Goal: Task Accomplishment & Management: Complete application form

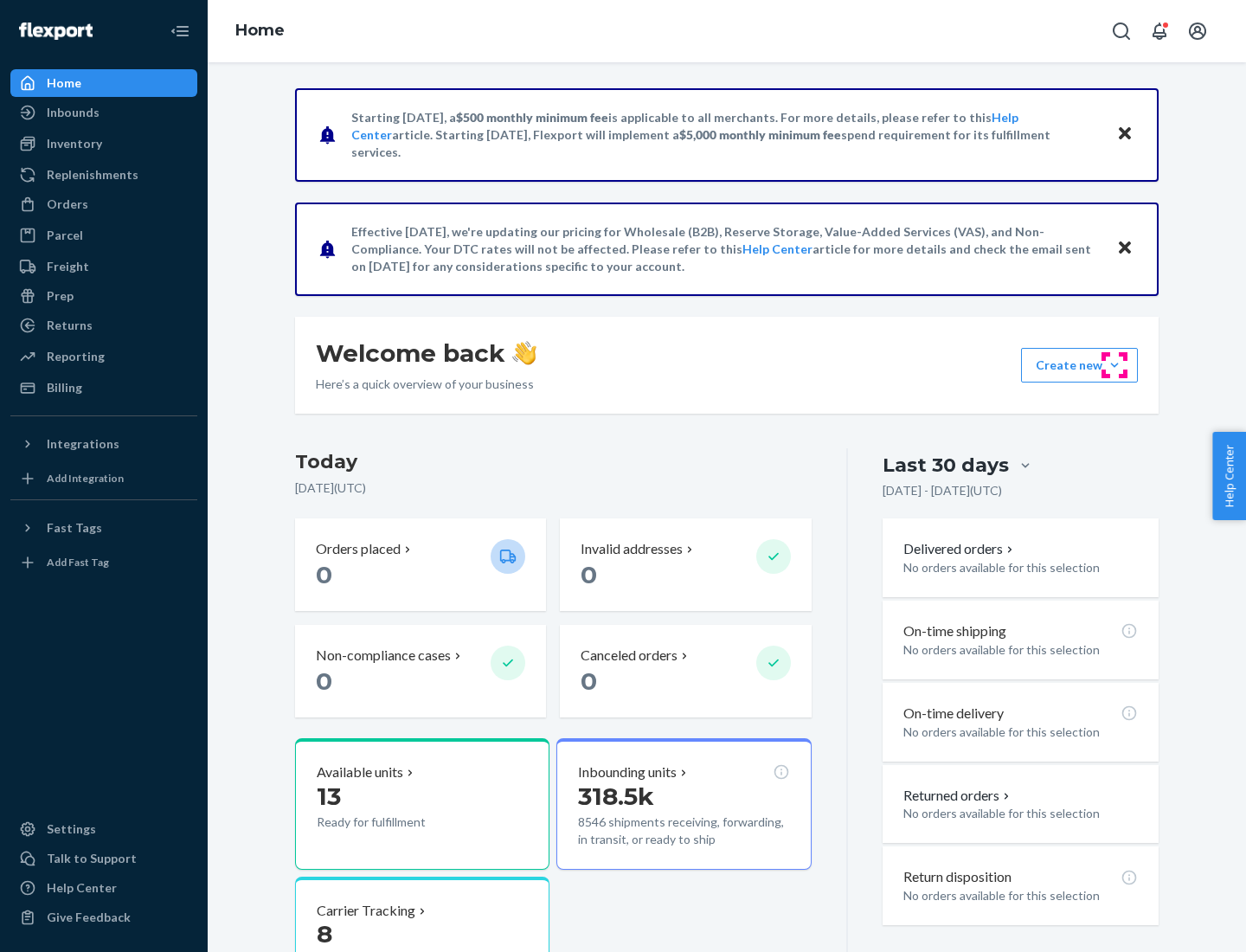
click at [1115, 365] on button "Create new Create new inbound Create new order Create new product" at bounding box center [1080, 364] width 117 height 34
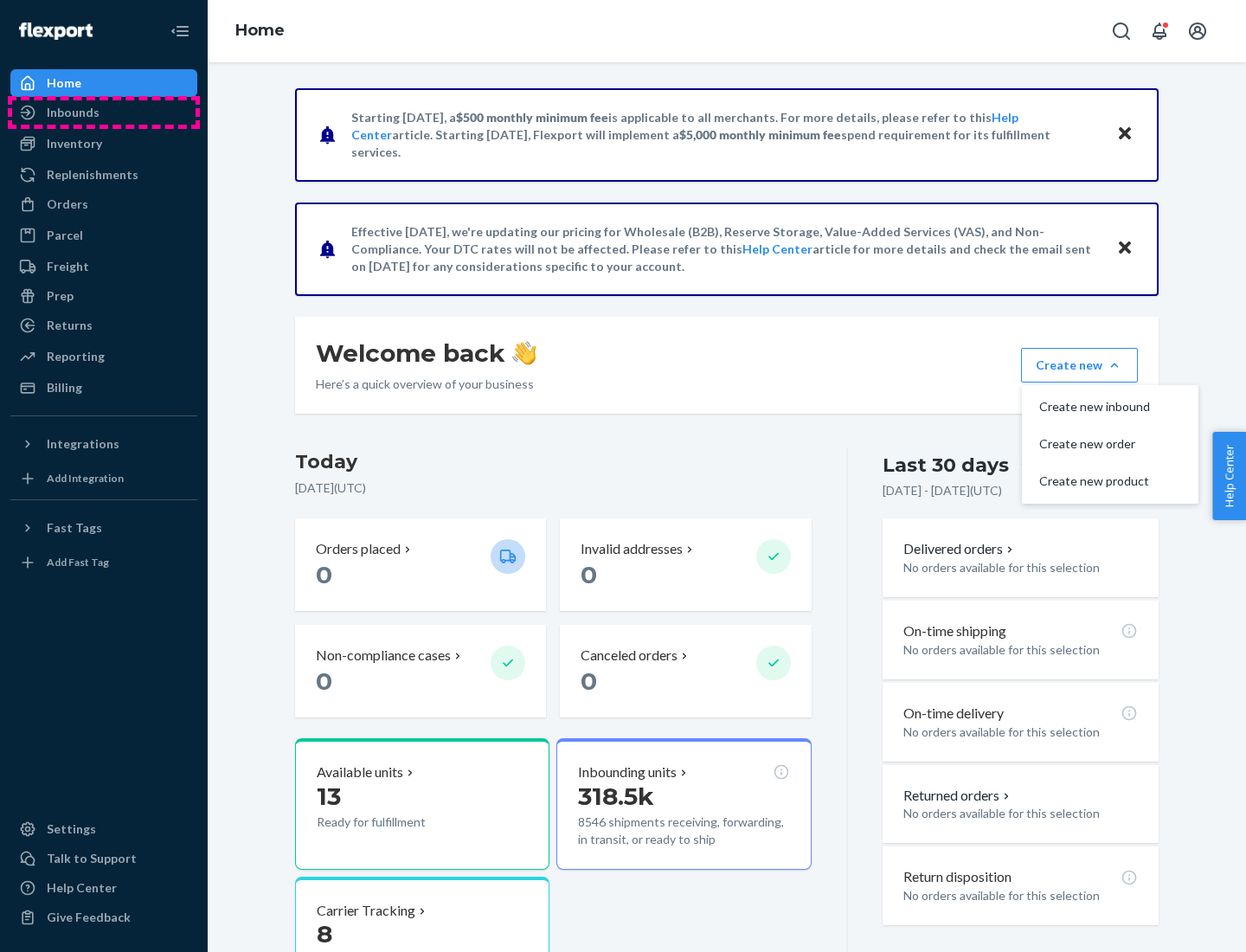
click at [103, 112] on div "Inbounds" at bounding box center [103, 112] width 183 height 25
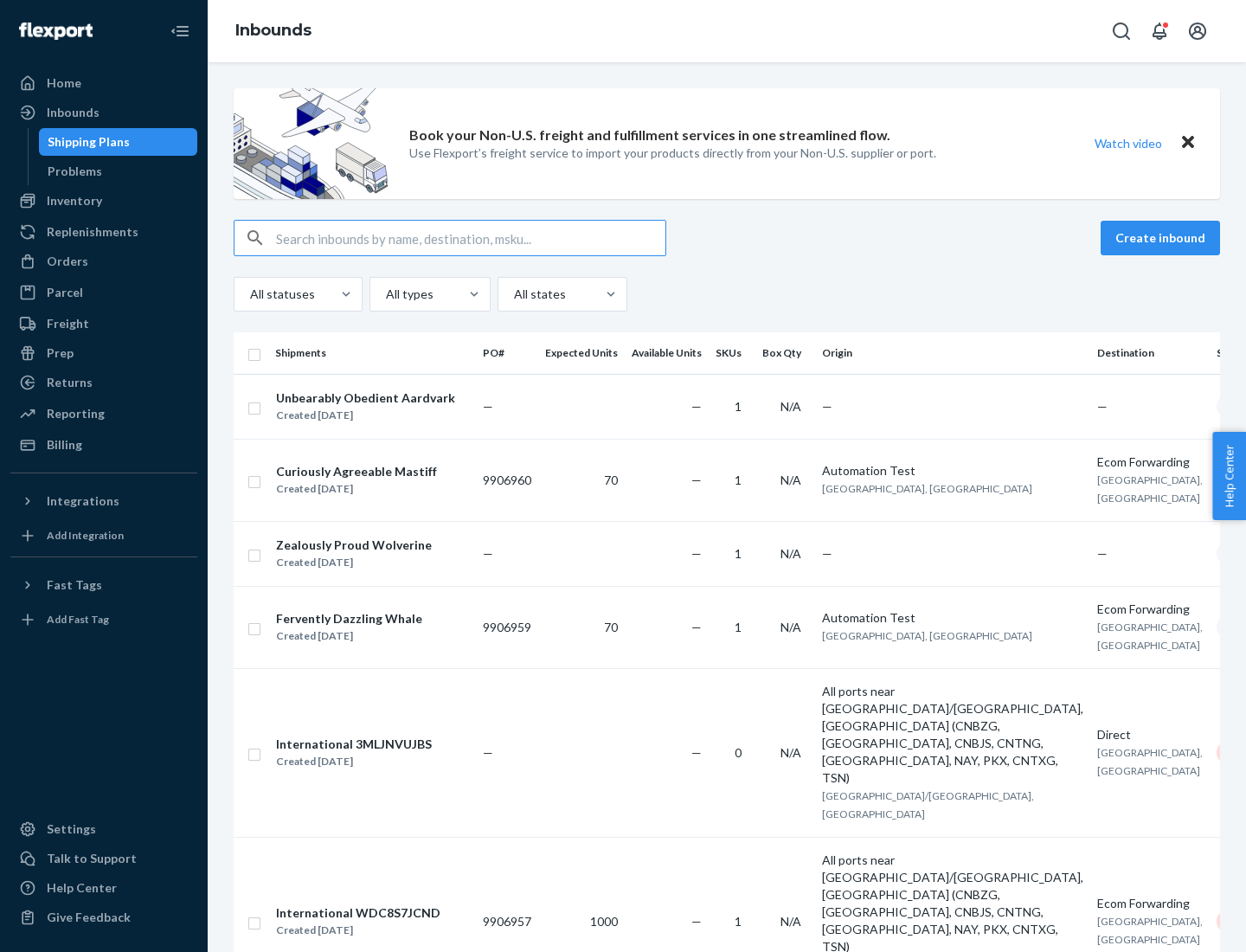
click at [1163, 238] on button "Create inbound" at bounding box center [1160, 237] width 119 height 34
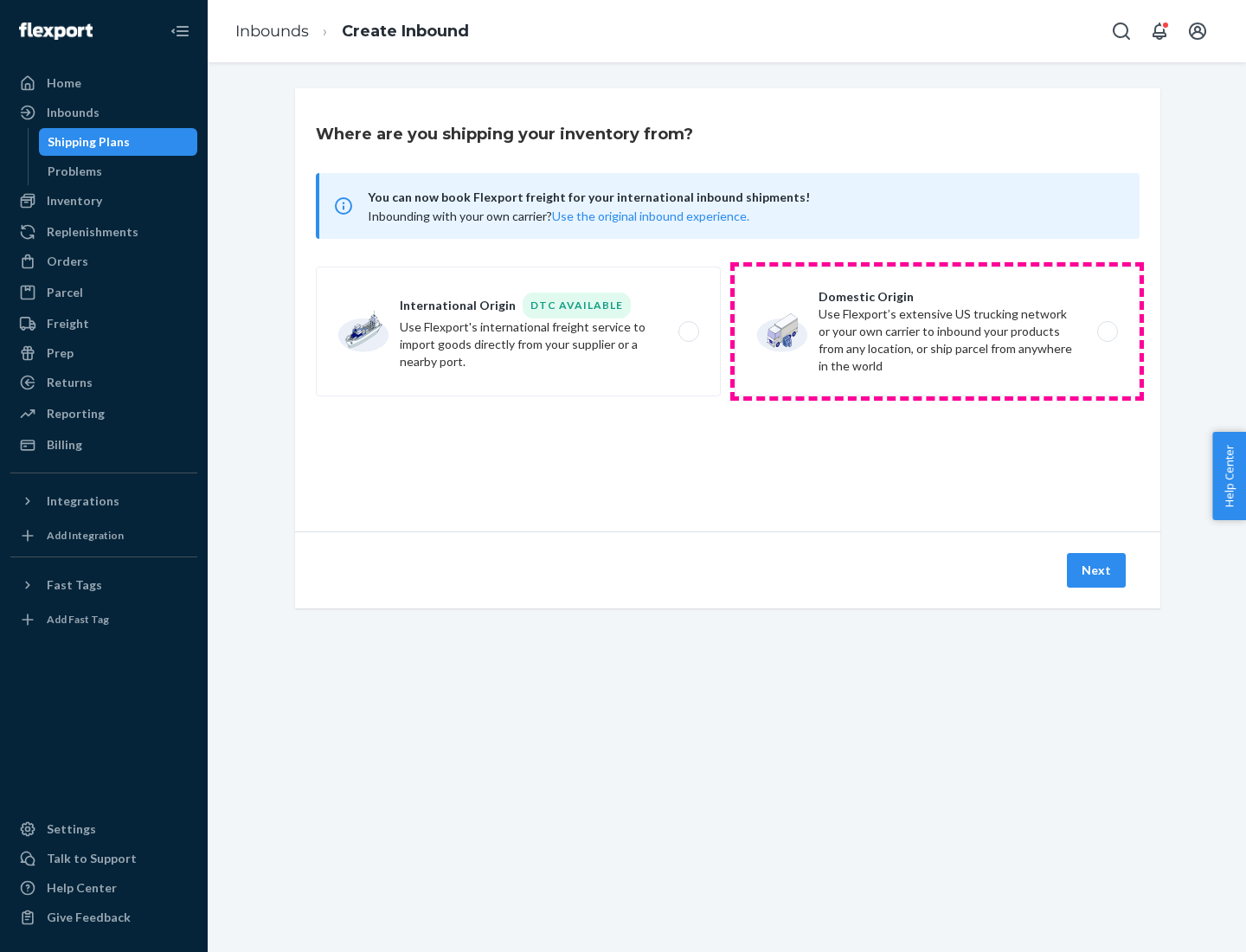
click at [938, 332] on label "Domestic Origin Use Flexport’s extensive US trucking network or your own carrie…" at bounding box center [937, 332] width 405 height 130
click at [1107, 332] on input "Domestic Origin Use Flexport’s extensive US trucking network or your own carrie…" at bounding box center [1112, 331] width 11 height 11
radio input "true"
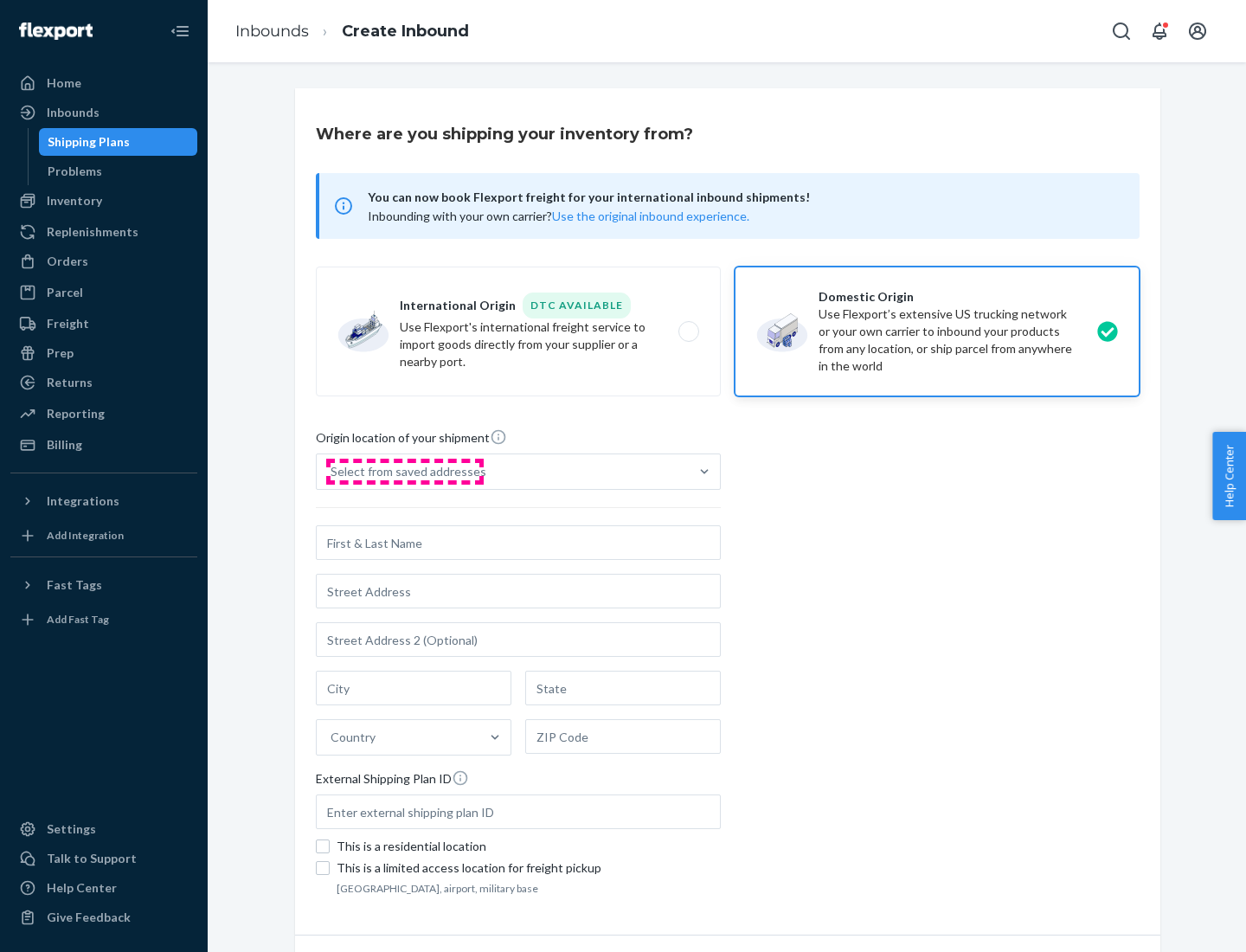
click at [404, 472] on div "Select from saved addresses" at bounding box center [409, 472] width 156 height 18
click at [332, 472] on input "Select from saved addresses" at bounding box center [332, 472] width 2 height 18
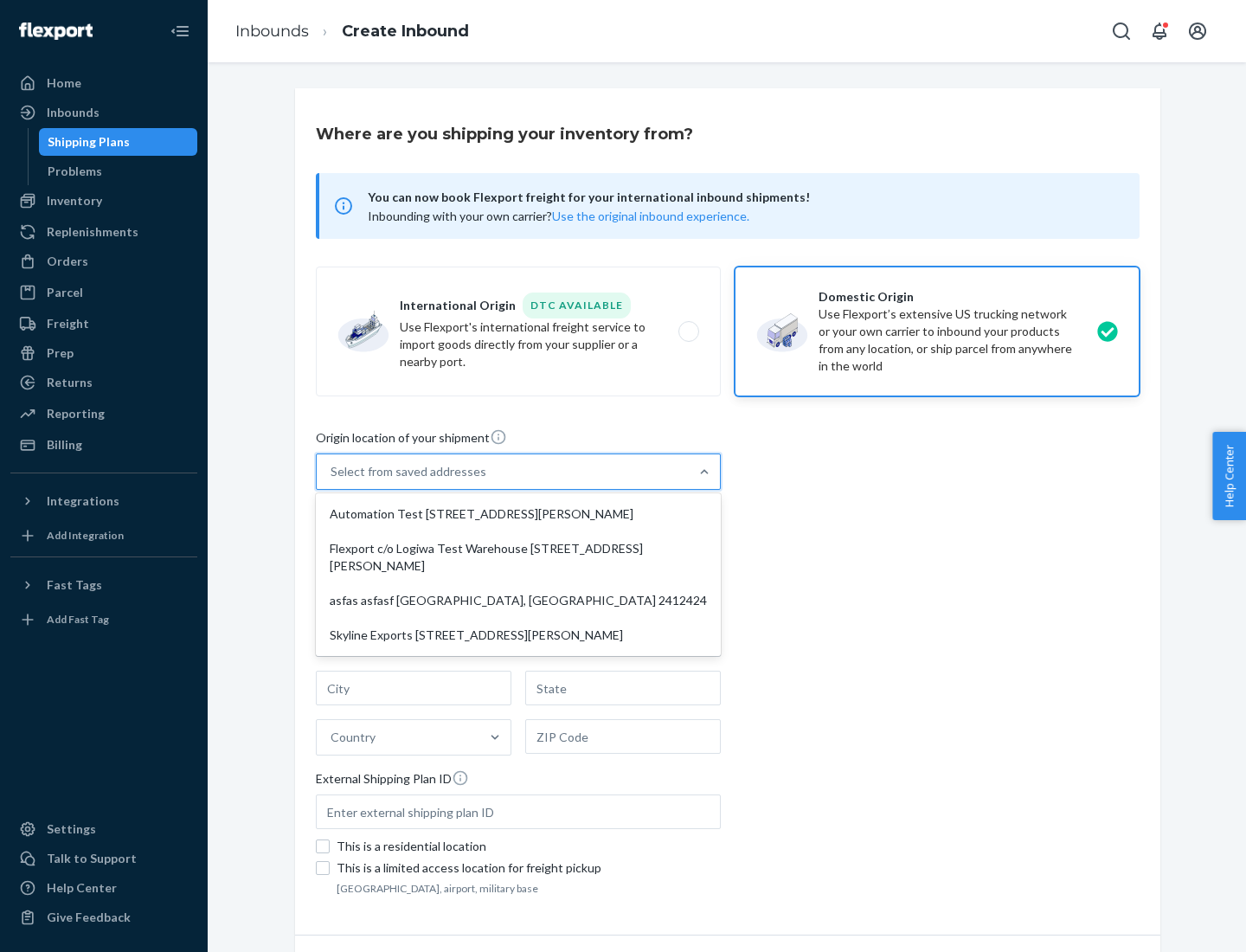
scroll to position [7, 0]
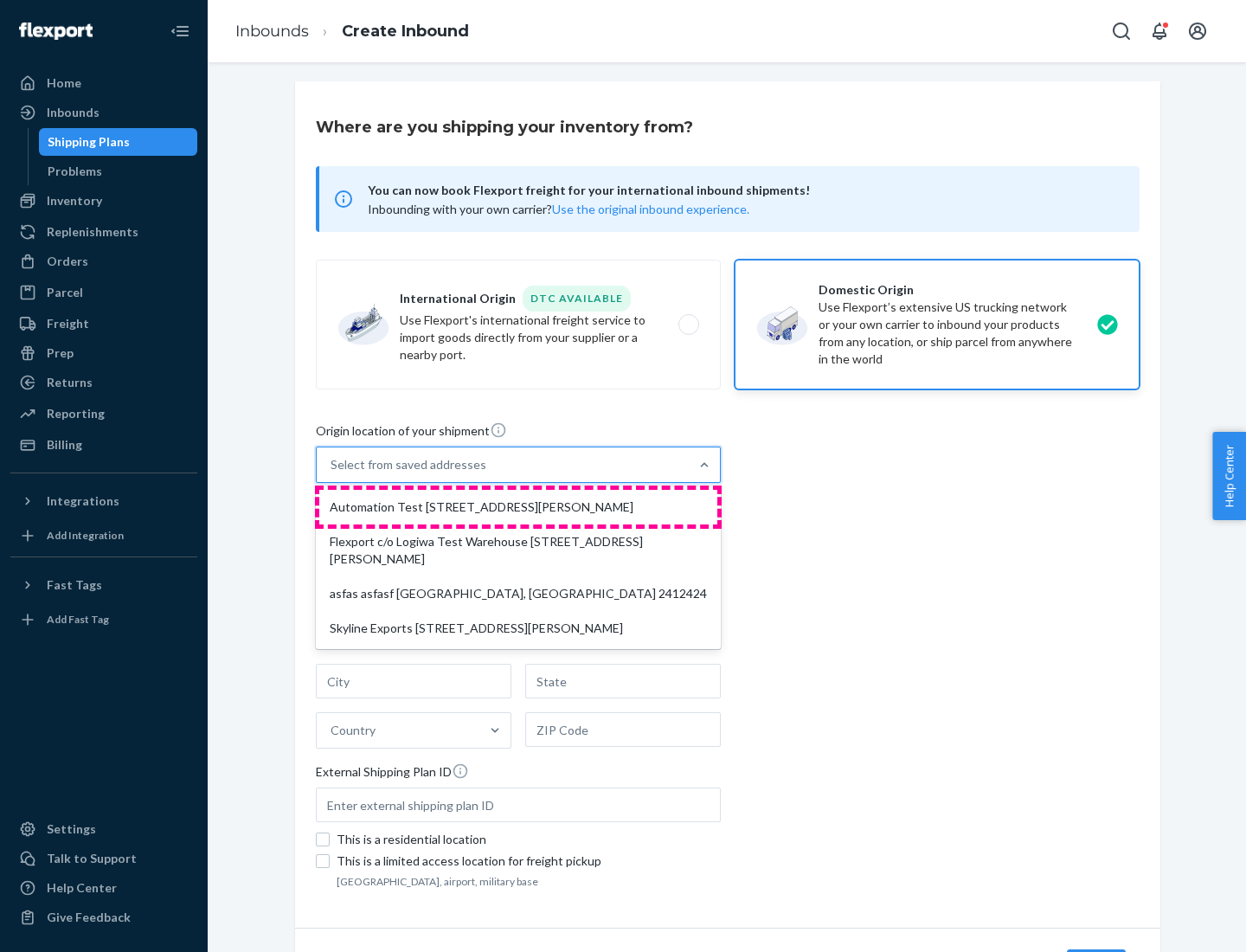
click at [518, 507] on div "Automation Test [STREET_ADDRESS][PERSON_NAME]" at bounding box center [518, 506] width 398 height 34
click at [332, 474] on input "option Automation Test [STREET_ADDRESS][PERSON_NAME] focused, 1 of 4. 4 results…" at bounding box center [332, 465] width 2 height 18
type input "Automation Test"
type input "9th Floor"
type input "[GEOGRAPHIC_DATA]"
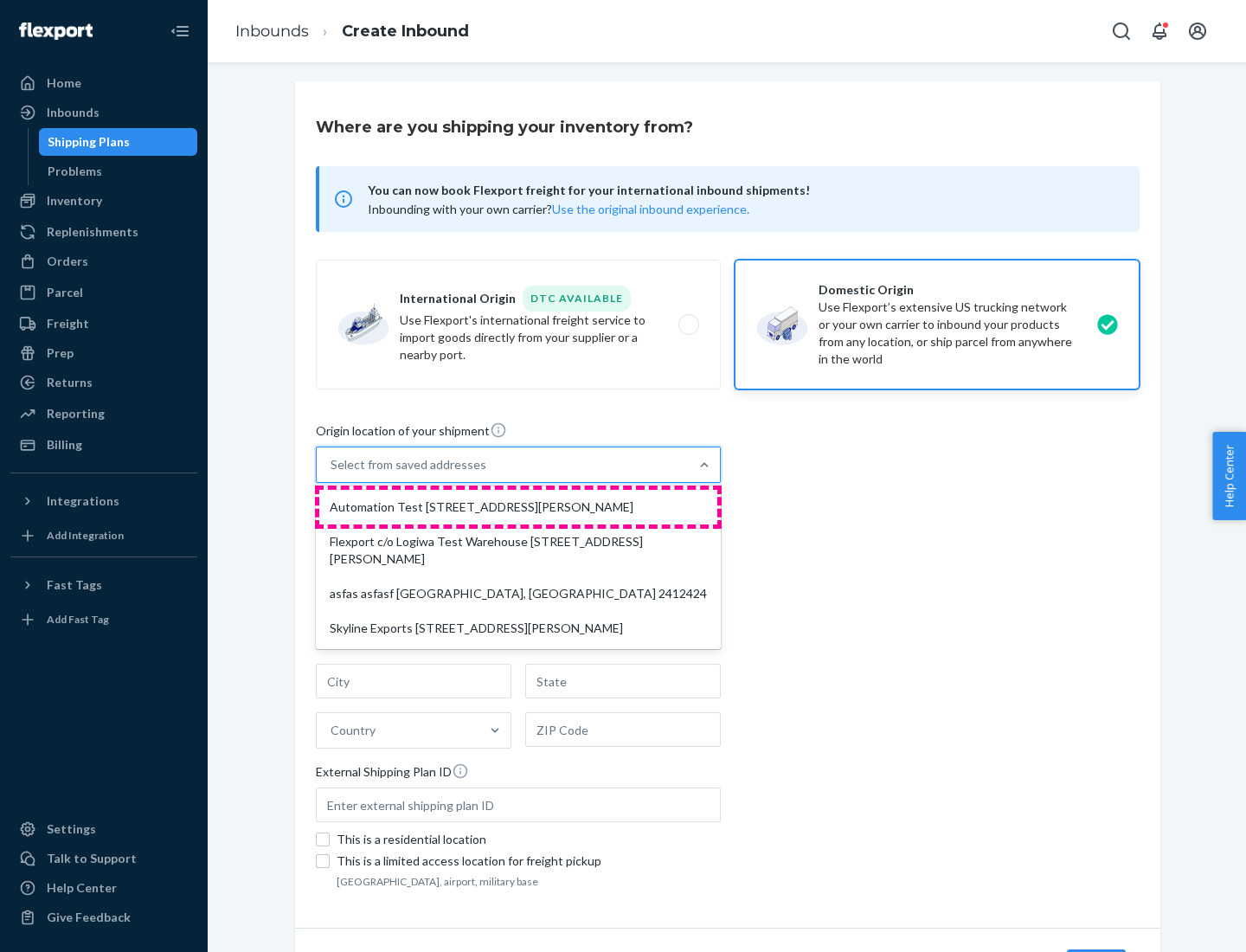
type input "CA"
type input "94104"
type input "[STREET_ADDRESS][PERSON_NAME]"
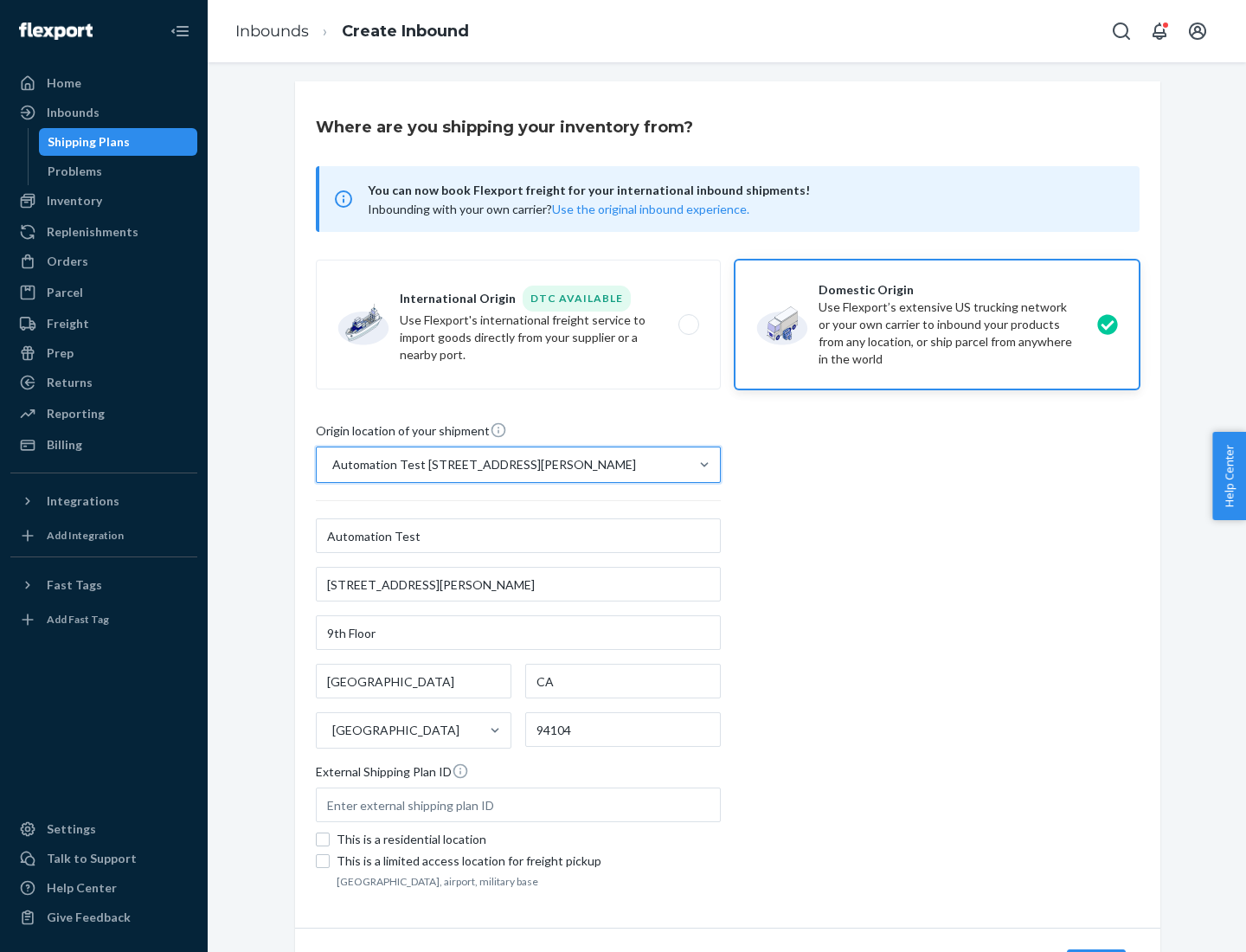
scroll to position [101, 0]
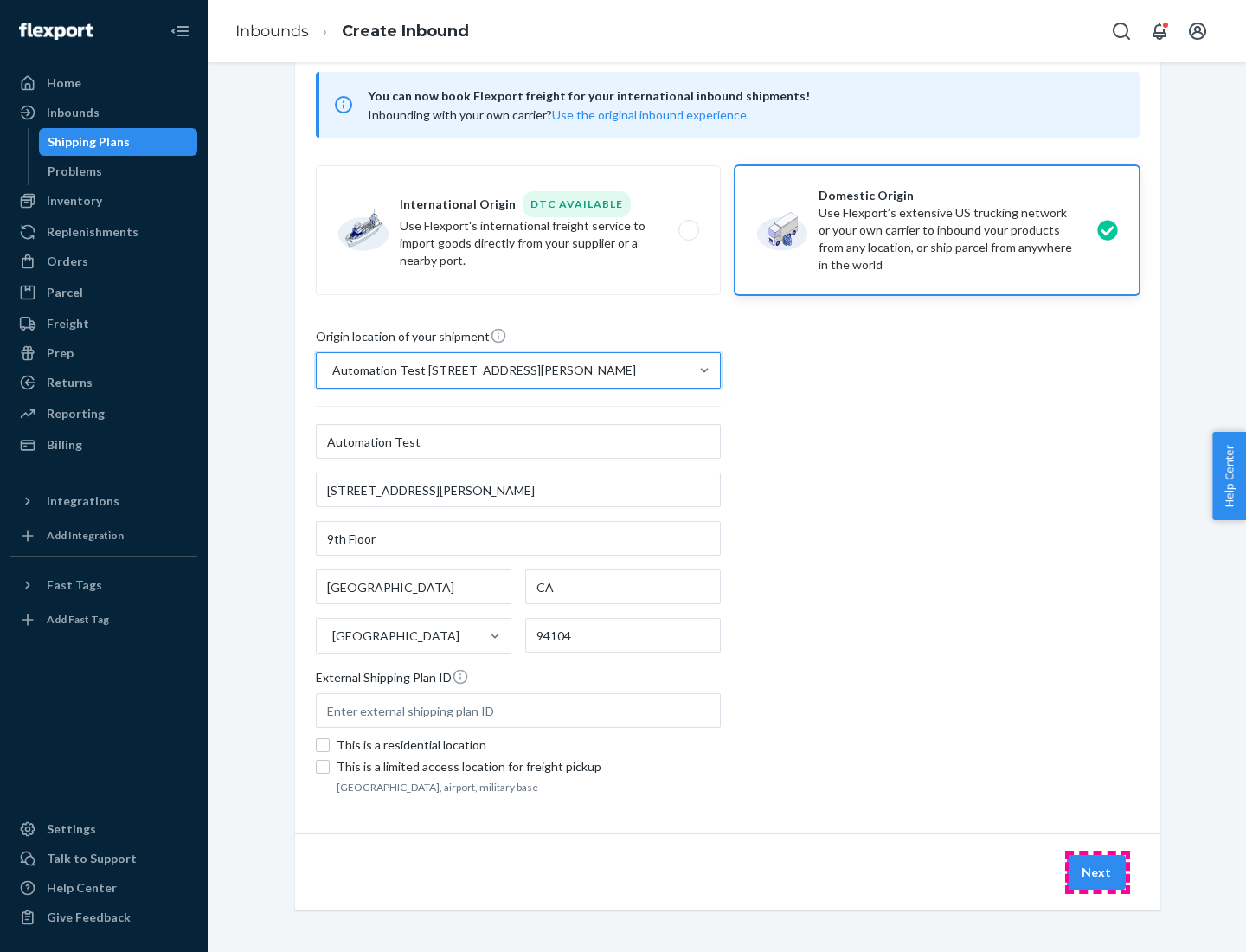
click at [1097, 872] on button "Next" at bounding box center [1096, 871] width 59 height 34
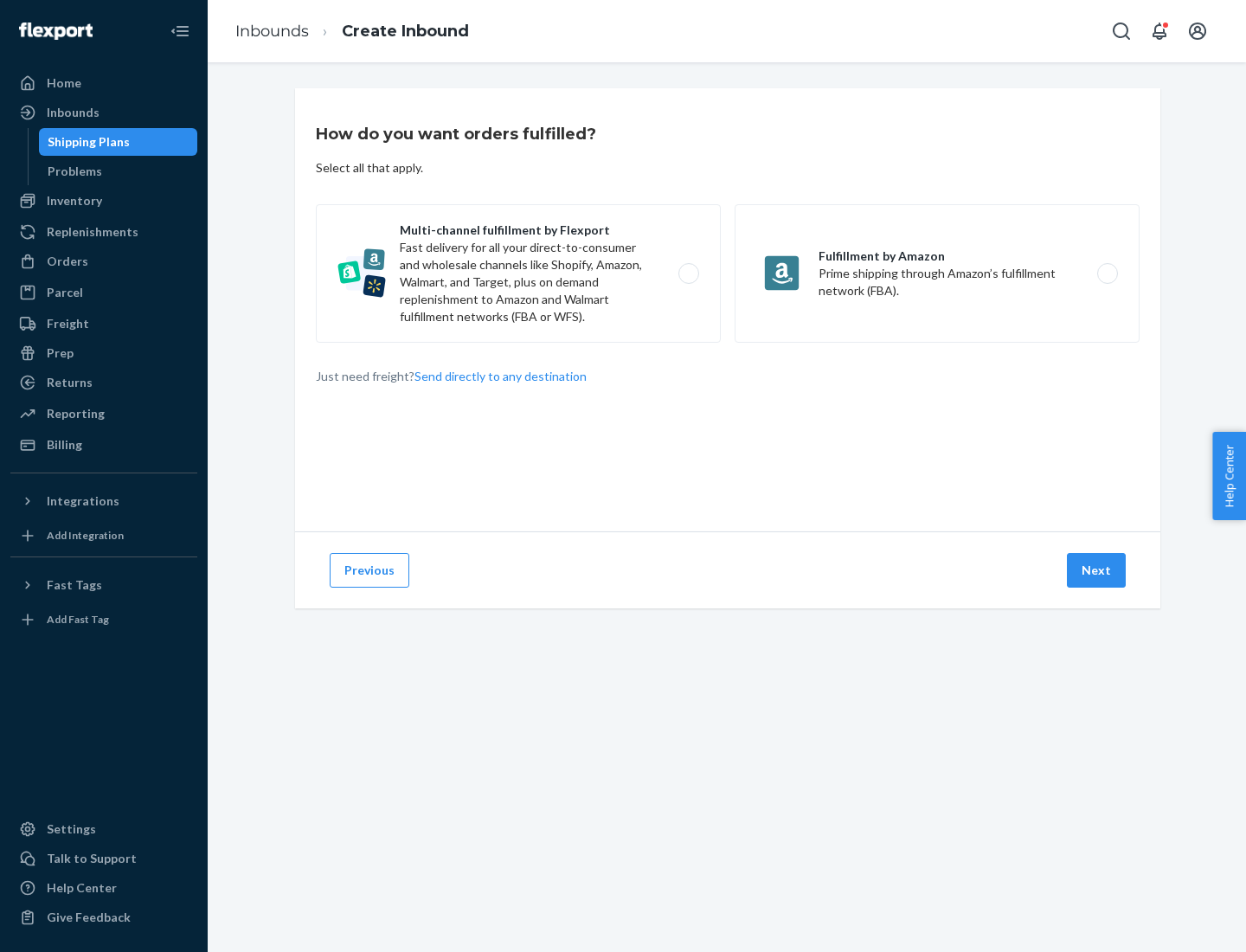
click at [518, 274] on label "Multi-channel fulfillment by Flexport Fast delivery for all your direct-to-cons…" at bounding box center [518, 273] width 405 height 139
click at [689, 274] on input "Multi-channel fulfillment by Flexport Fast delivery for all your direct-to-cons…" at bounding box center [693, 273] width 11 height 11
radio input "true"
click at [1097, 570] on button "Next" at bounding box center [1096, 570] width 59 height 34
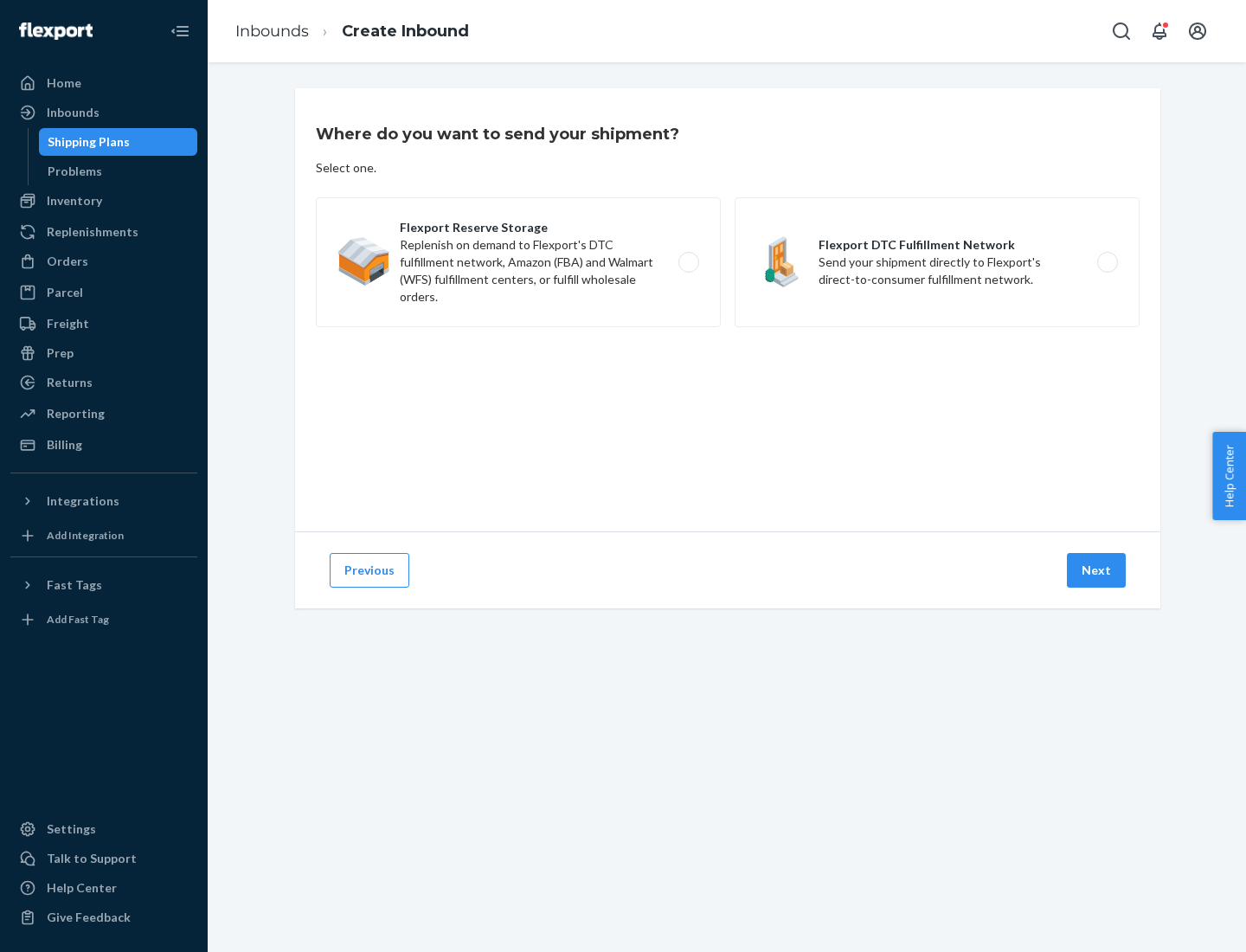
click at [938, 262] on label "Flexport DTC Fulfillment Network Send your shipment directly to Flexport's dire…" at bounding box center [937, 262] width 405 height 130
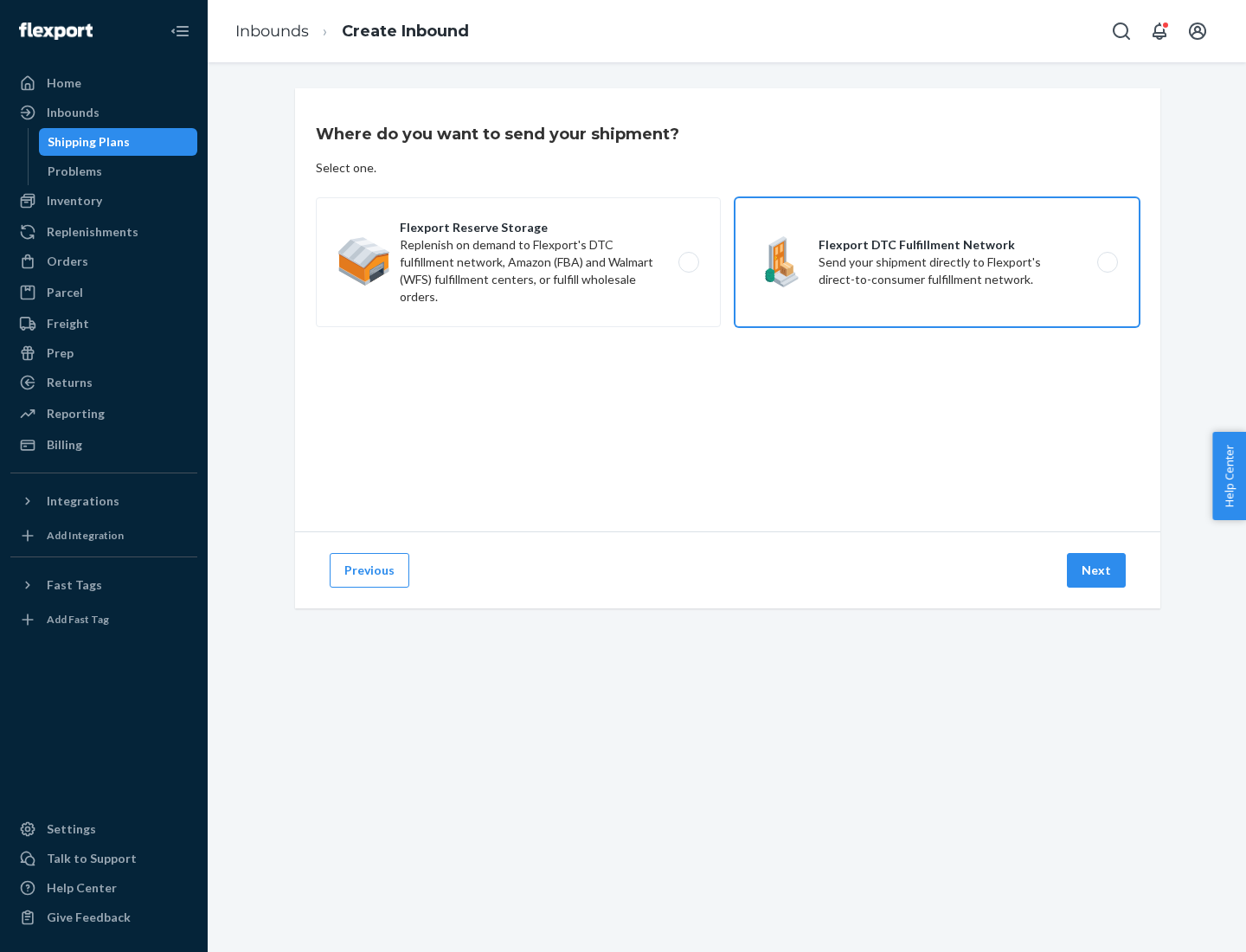
click at [1107, 262] on input "Flexport DTC Fulfillment Network Send your shipment directly to Flexport's dire…" at bounding box center [1112, 262] width 11 height 11
radio input "true"
click at [1097, 570] on button "Next" at bounding box center [1096, 570] width 59 height 34
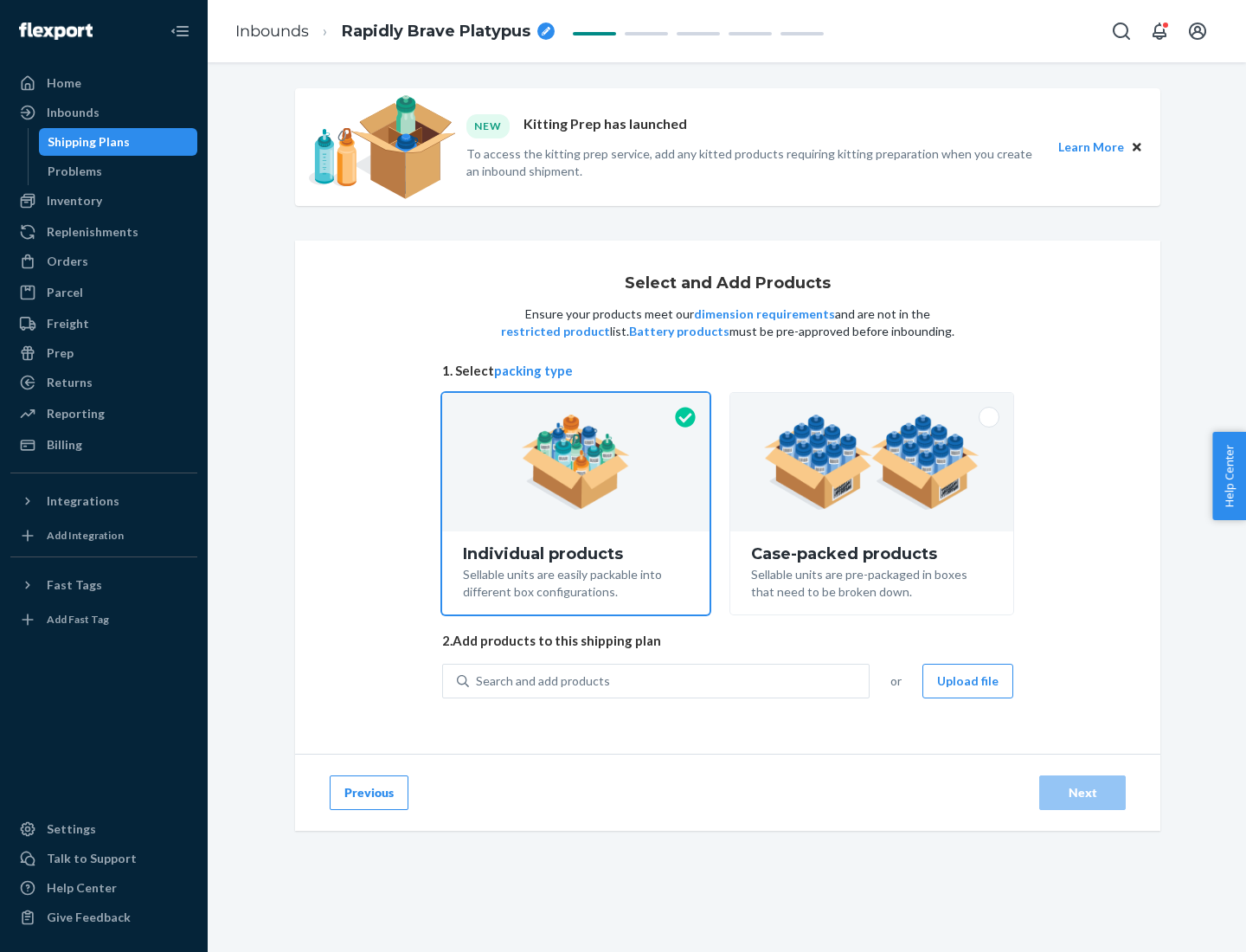
click at [873, 462] on img at bounding box center [872, 462] width 216 height 95
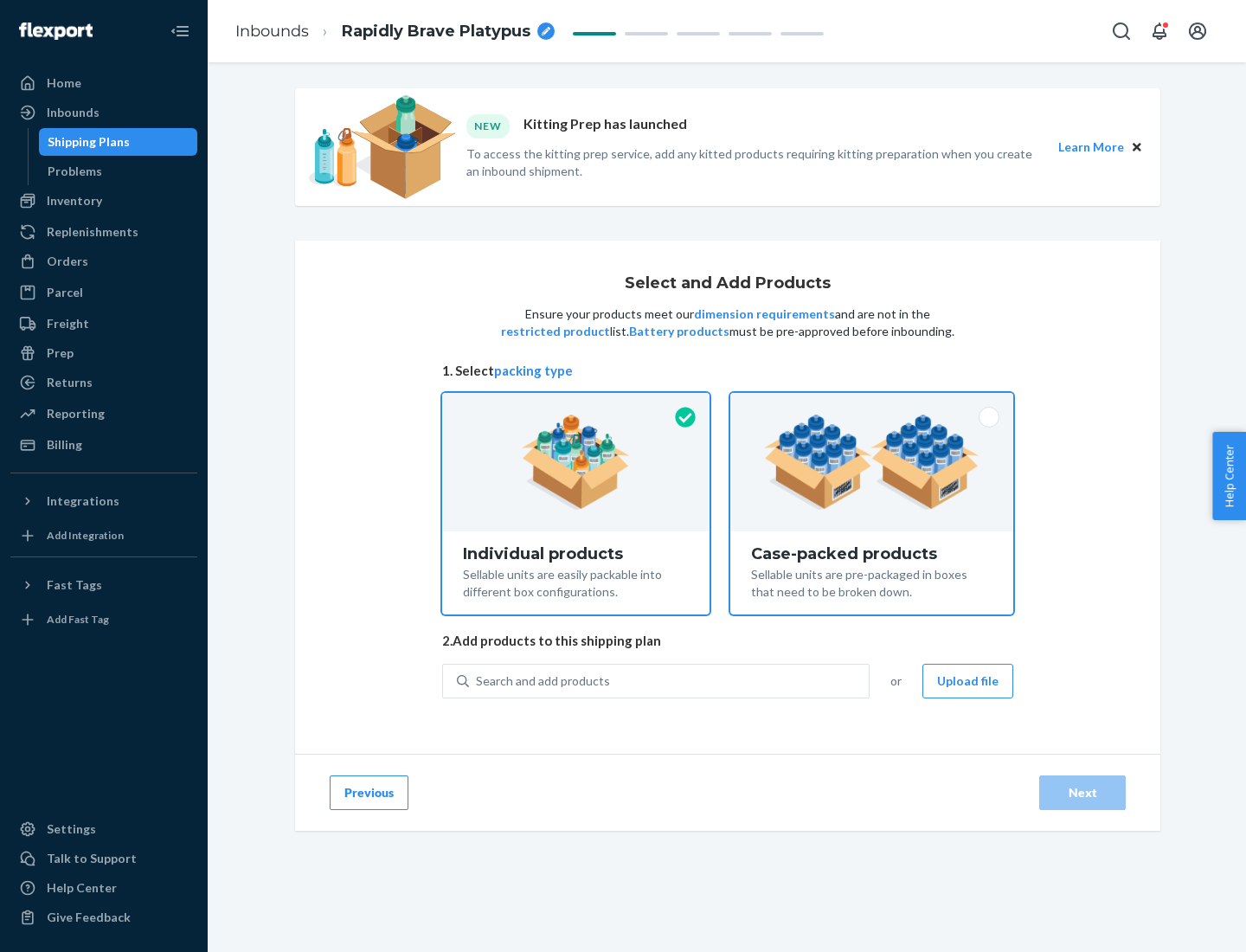
click at [873, 404] on input "Case-packed products Sellable units are pre-packaged in boxes that need to be b…" at bounding box center [872, 398] width 11 height 11
radio input "true"
radio input "false"
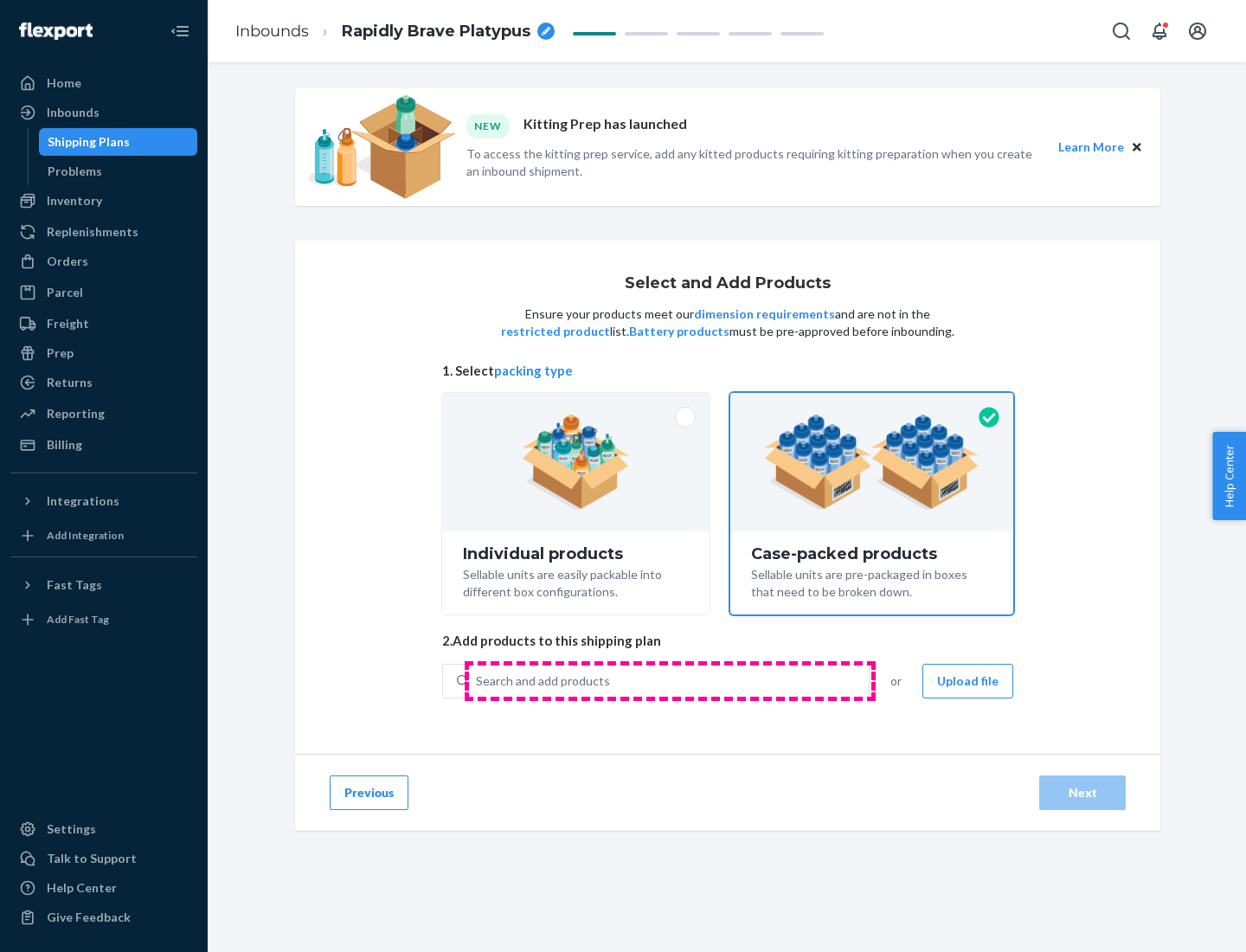
click at [670, 680] on div "Search and add products" at bounding box center [669, 681] width 400 height 32
click at [478, 680] on input "Search and add products" at bounding box center [477, 681] width 2 height 18
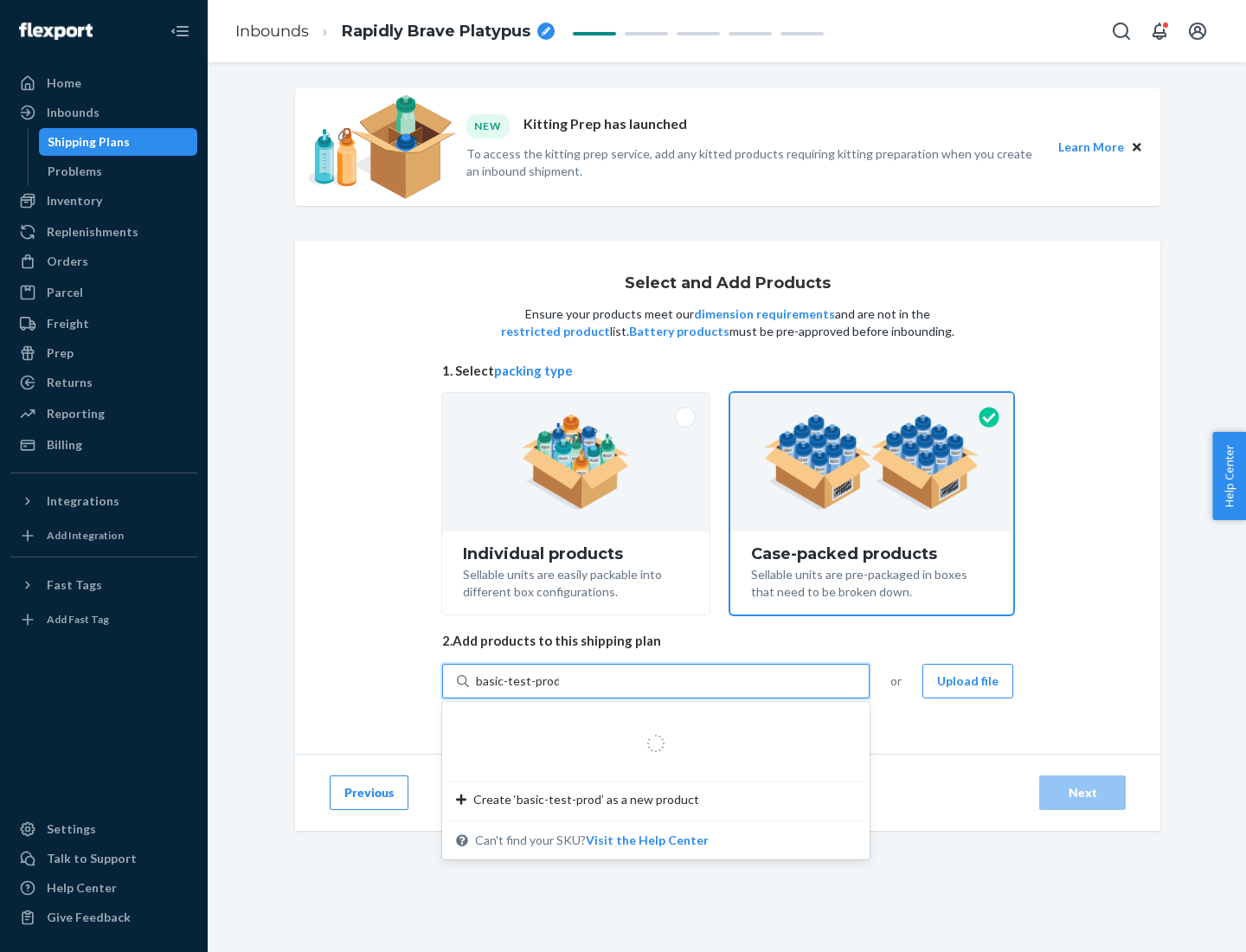
type input "basic-test-product-1"
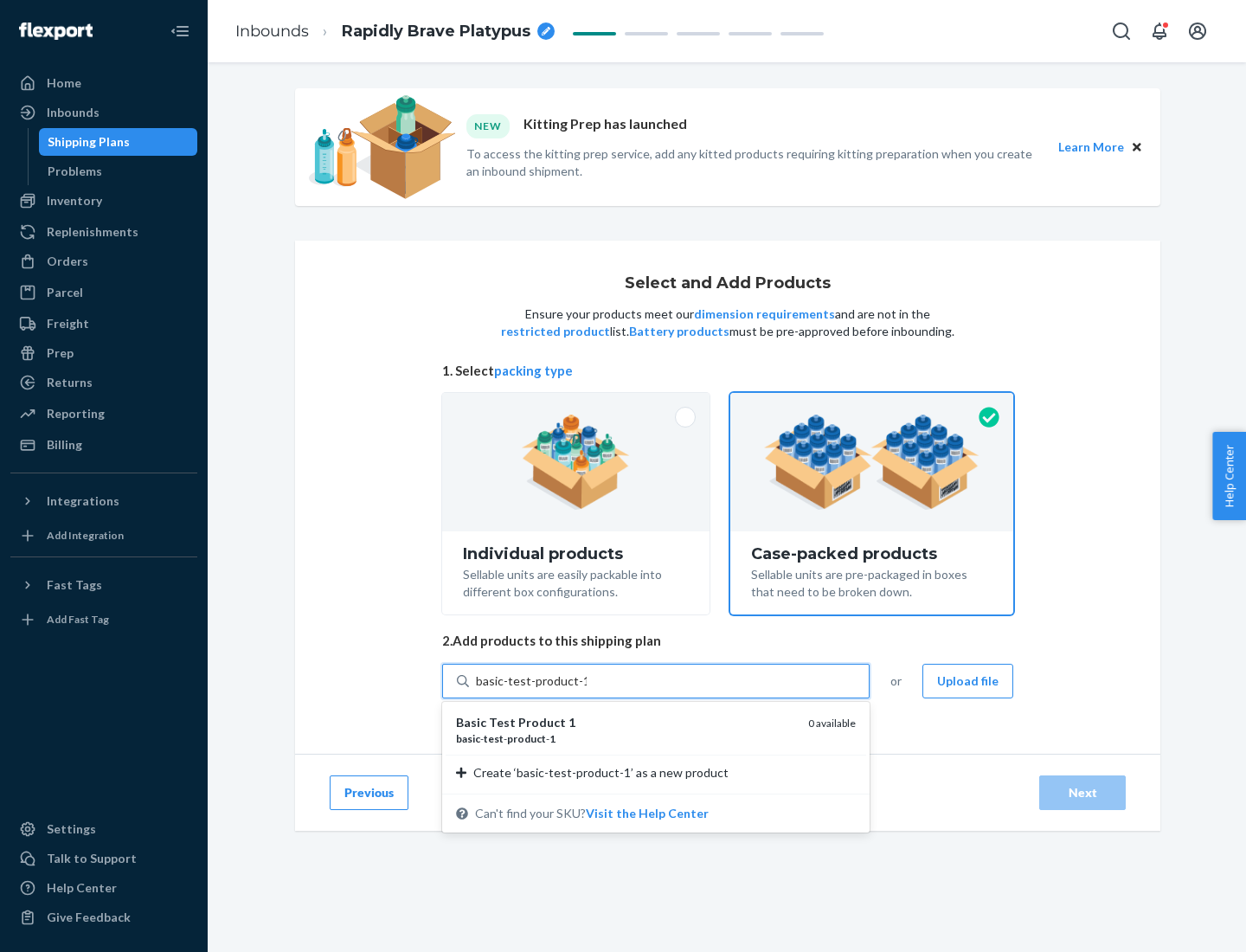
click at [625, 738] on div "basic - test - product - 1" at bounding box center [625, 738] width 339 height 15
click at [587, 689] on input "basic-test-product-1" at bounding box center [531, 681] width 110 height 18
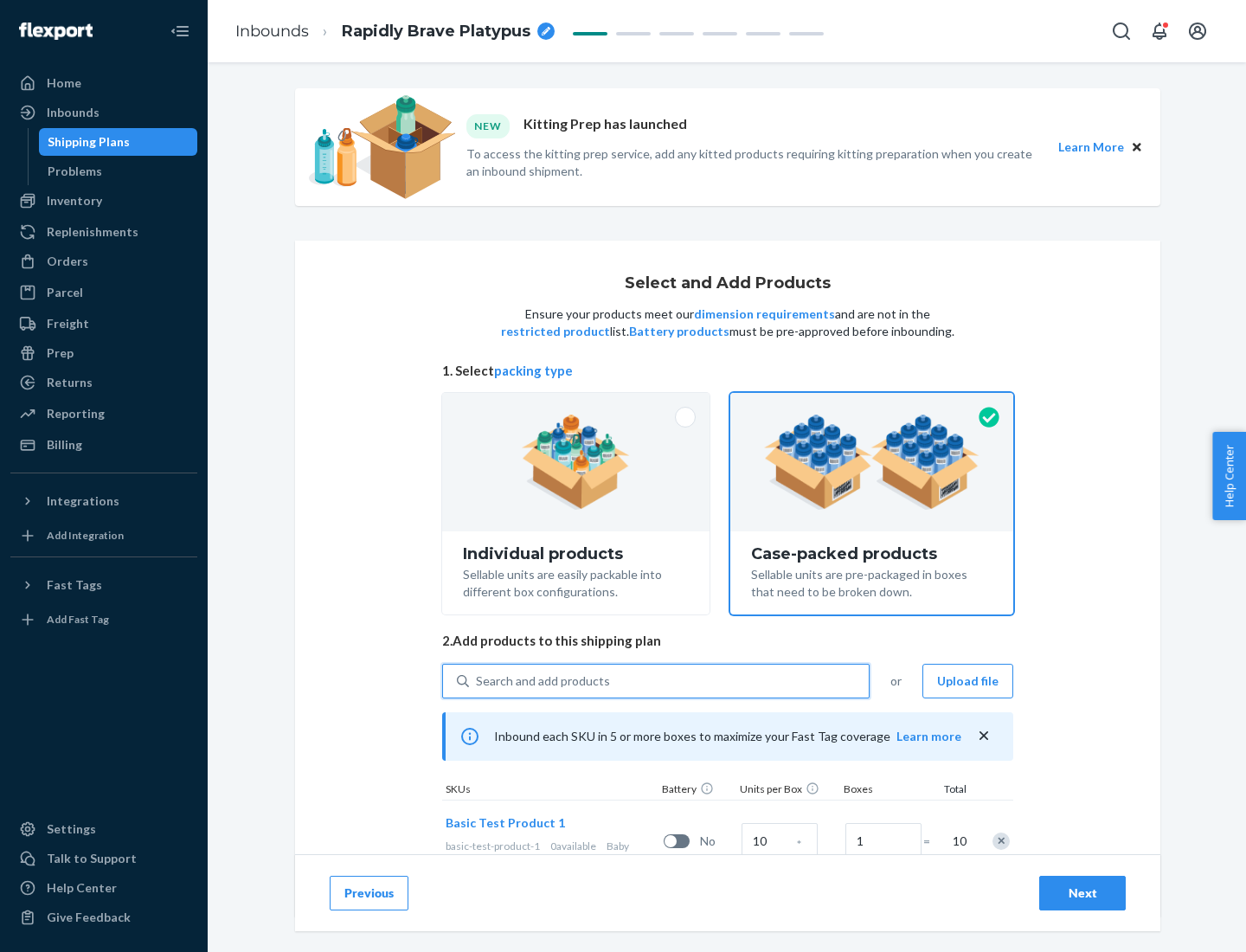
scroll to position [62, 0]
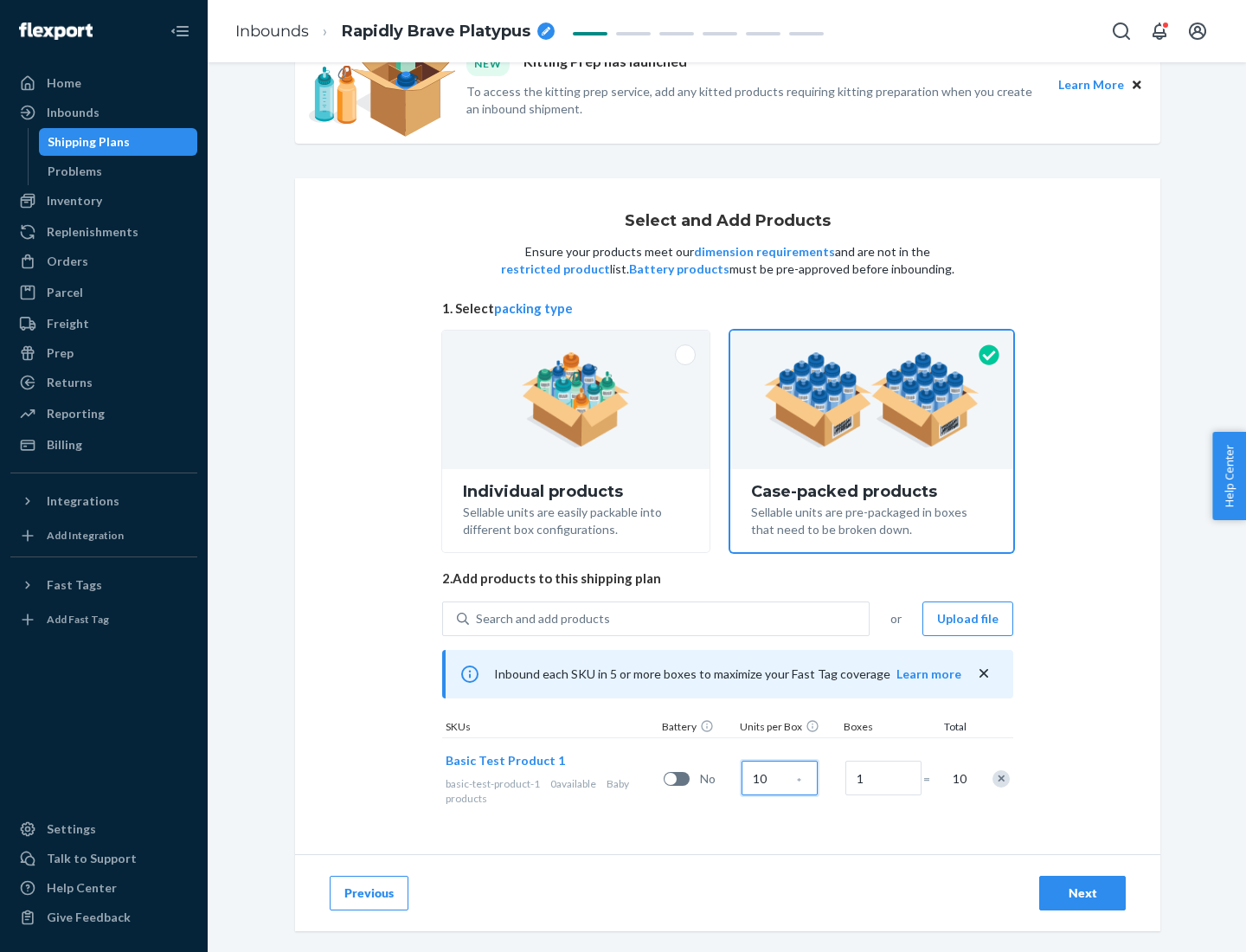
type input "10"
type input "7"
click at [1082, 893] on div "Next" at bounding box center [1082, 893] width 57 height 18
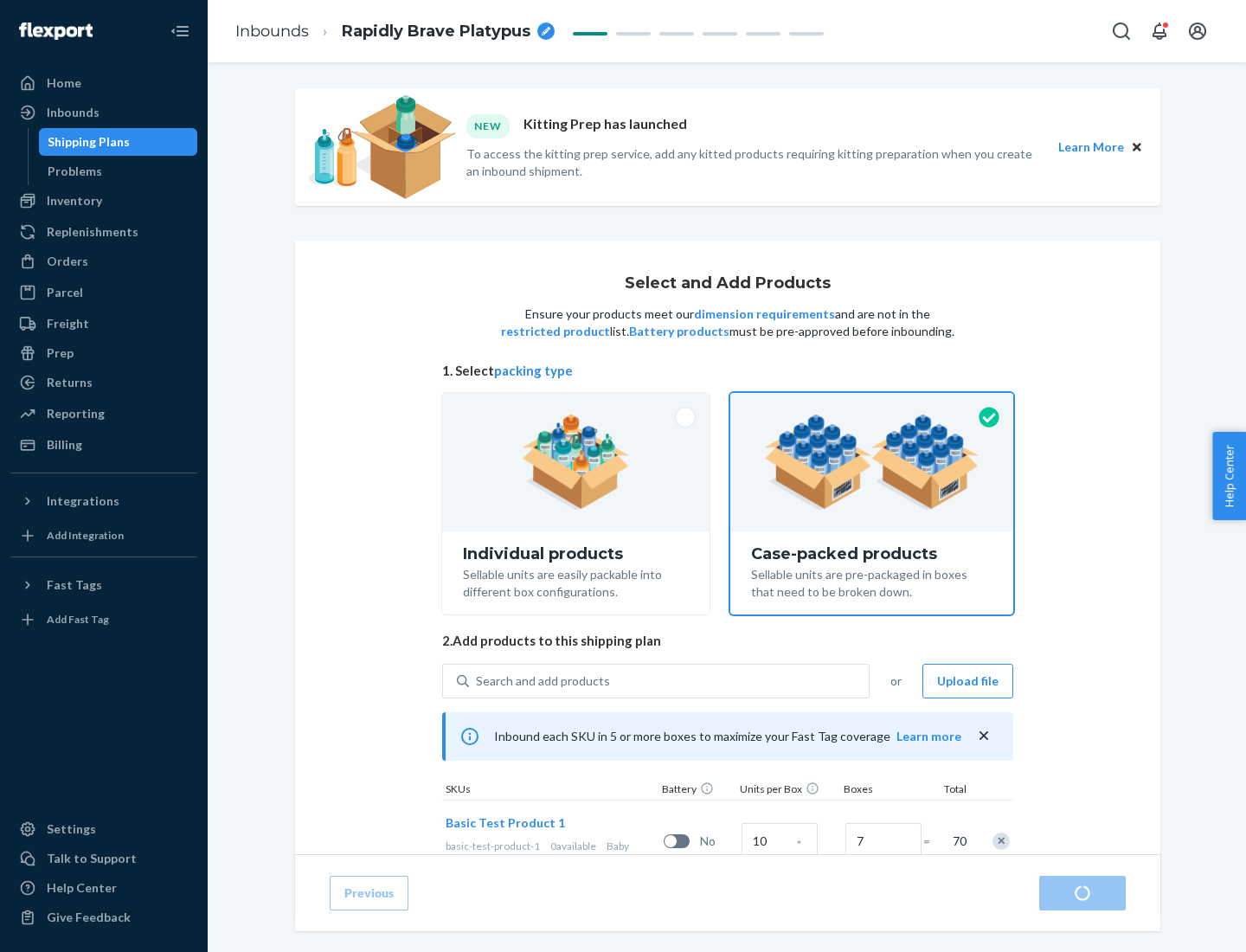
radio input "true"
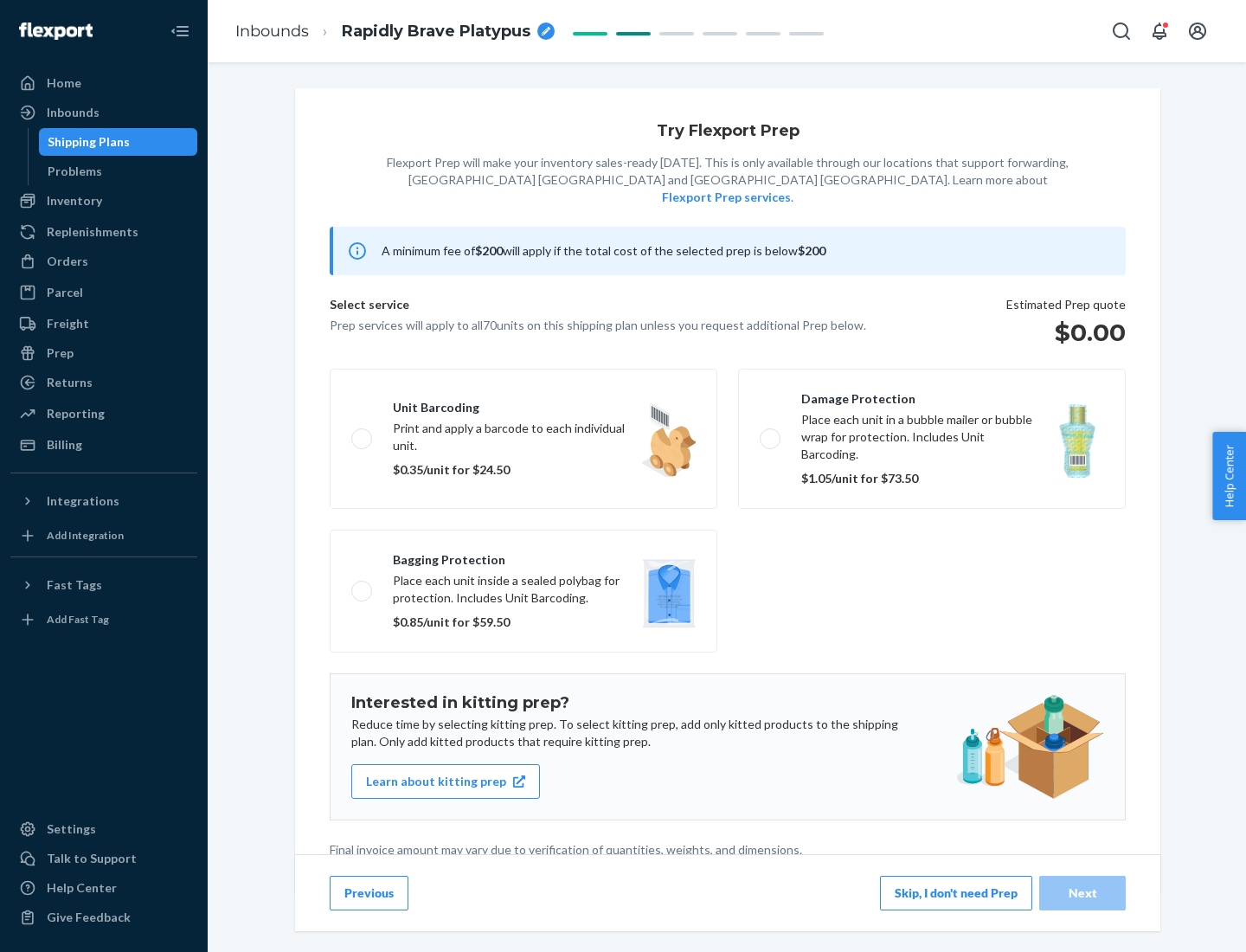
scroll to position [4, 0]
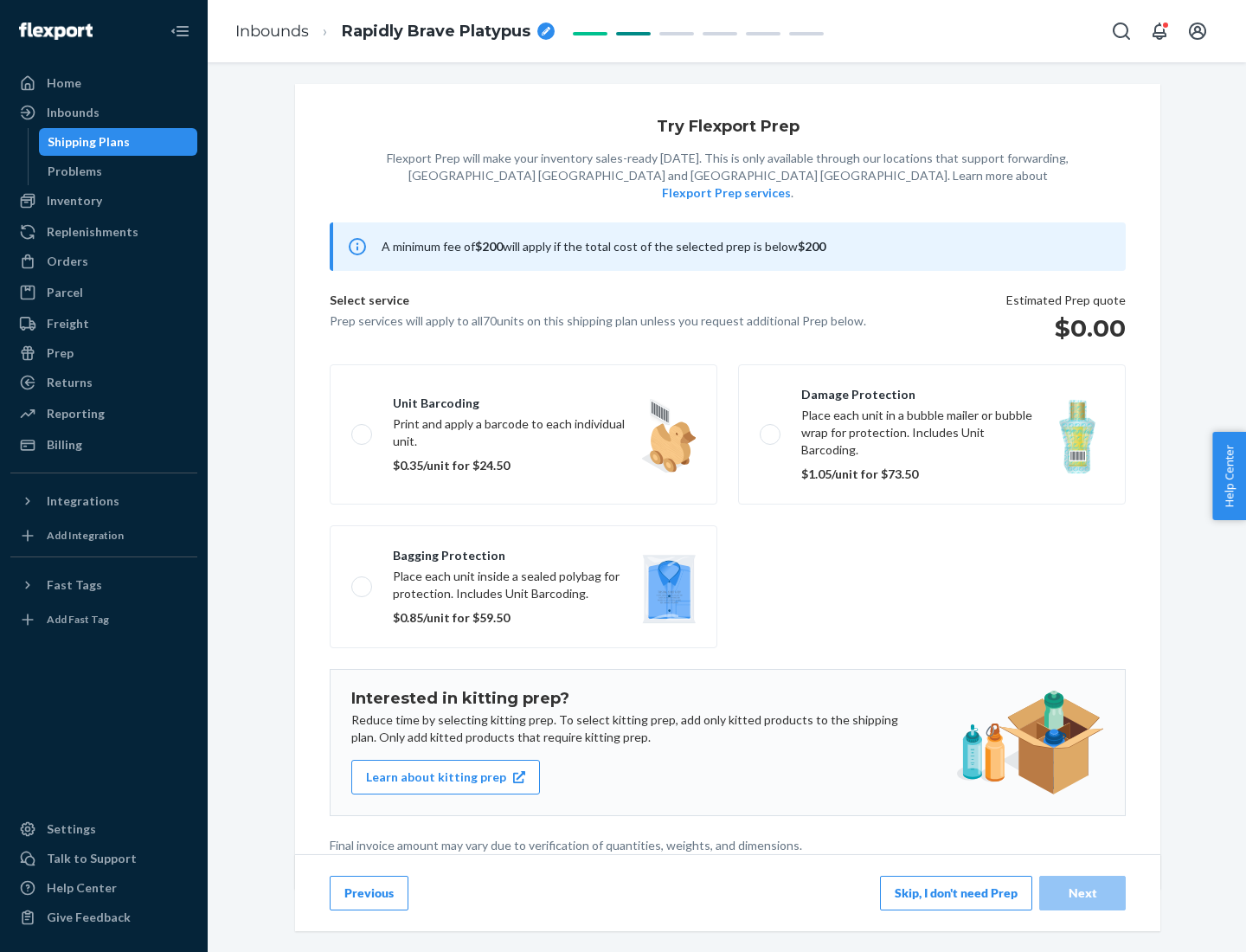
click at [524, 551] on label "Bagging protection Place each unit inside a sealed polybag for protection. Incl…" at bounding box center [524, 586] width 388 height 123
click at [362, 581] on input "Bagging protection Place each unit inside a sealed polybag for protection. Incl…" at bounding box center [357, 586] width 11 height 11
checkbox input "true"
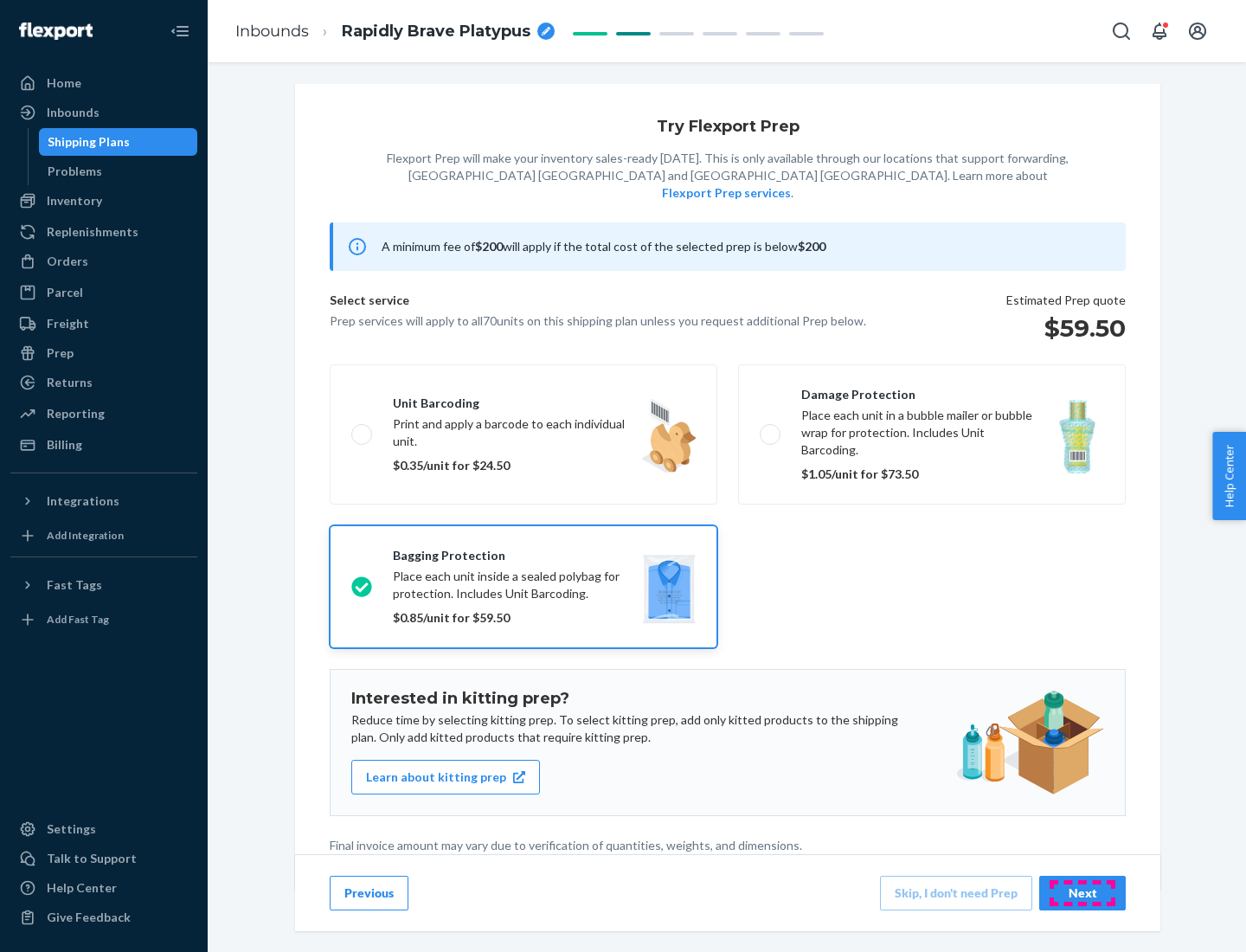
click at [1082, 892] on div "Next" at bounding box center [1082, 893] width 57 height 18
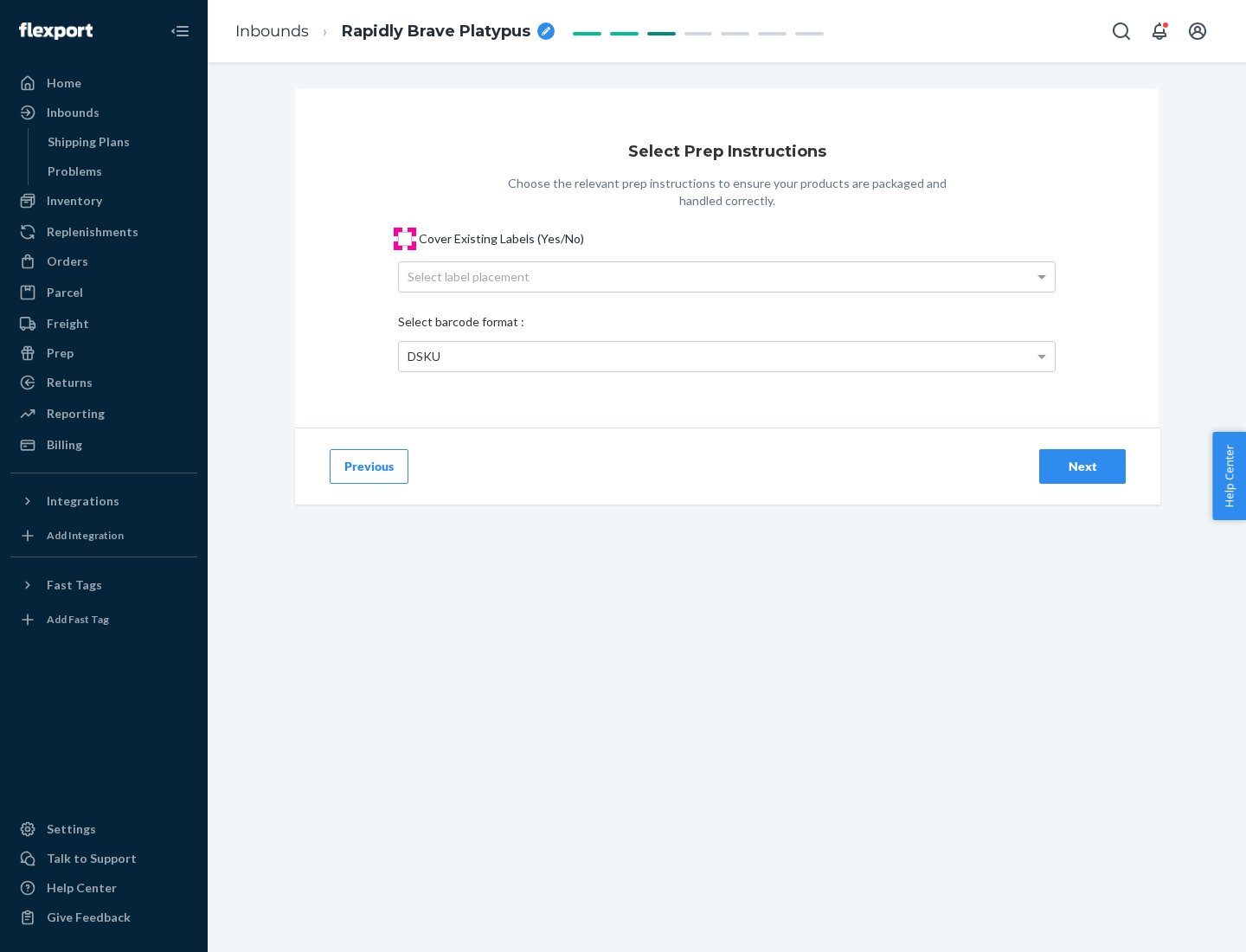
click at [405, 238] on input "Cover Existing Labels (Yes/No)" at bounding box center [405, 239] width 14 height 14
checkbox input "true"
click at [727, 276] on div "Select label placement" at bounding box center [727, 277] width 656 height 30
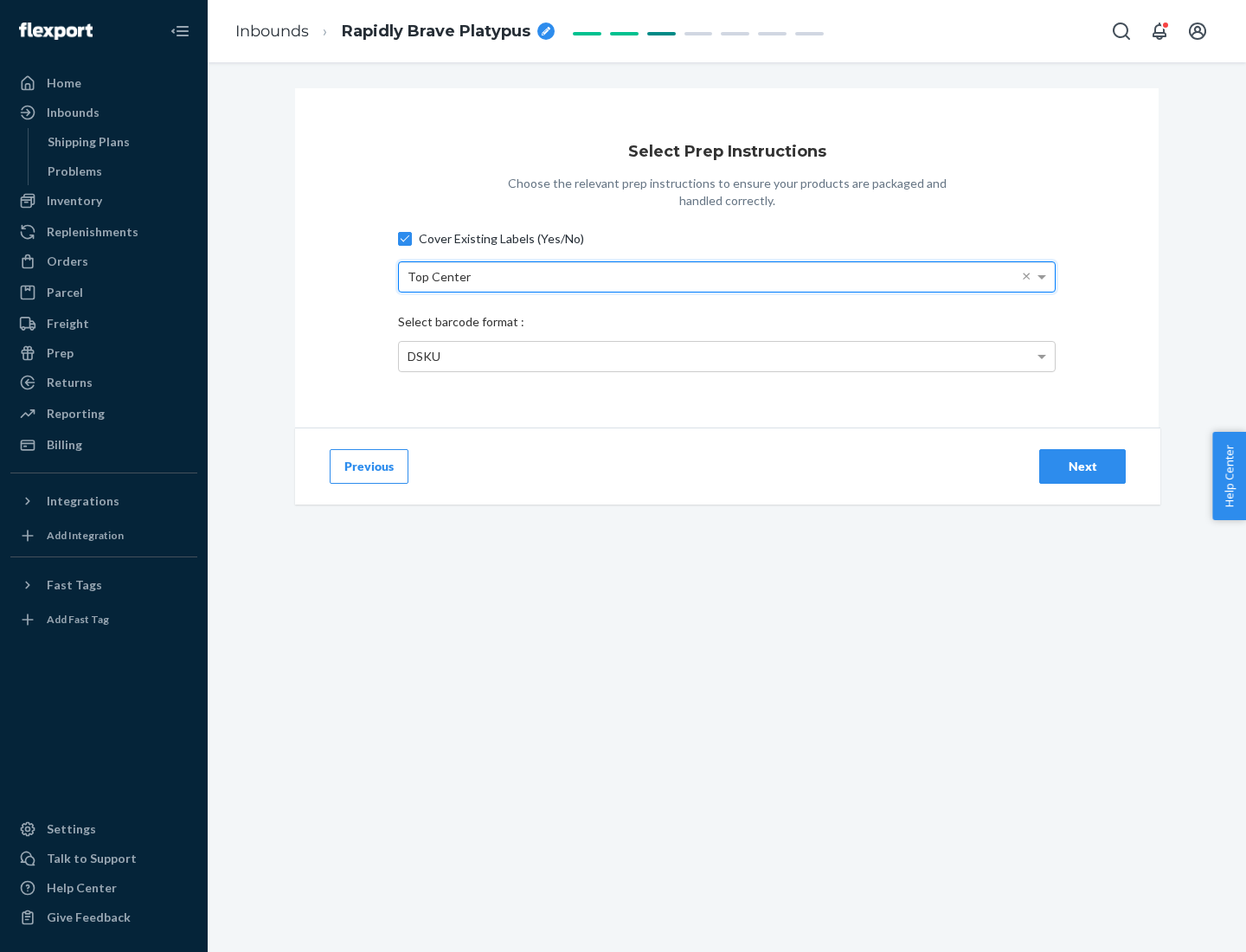
click at [727, 355] on div "DSKU" at bounding box center [727, 356] width 656 height 30
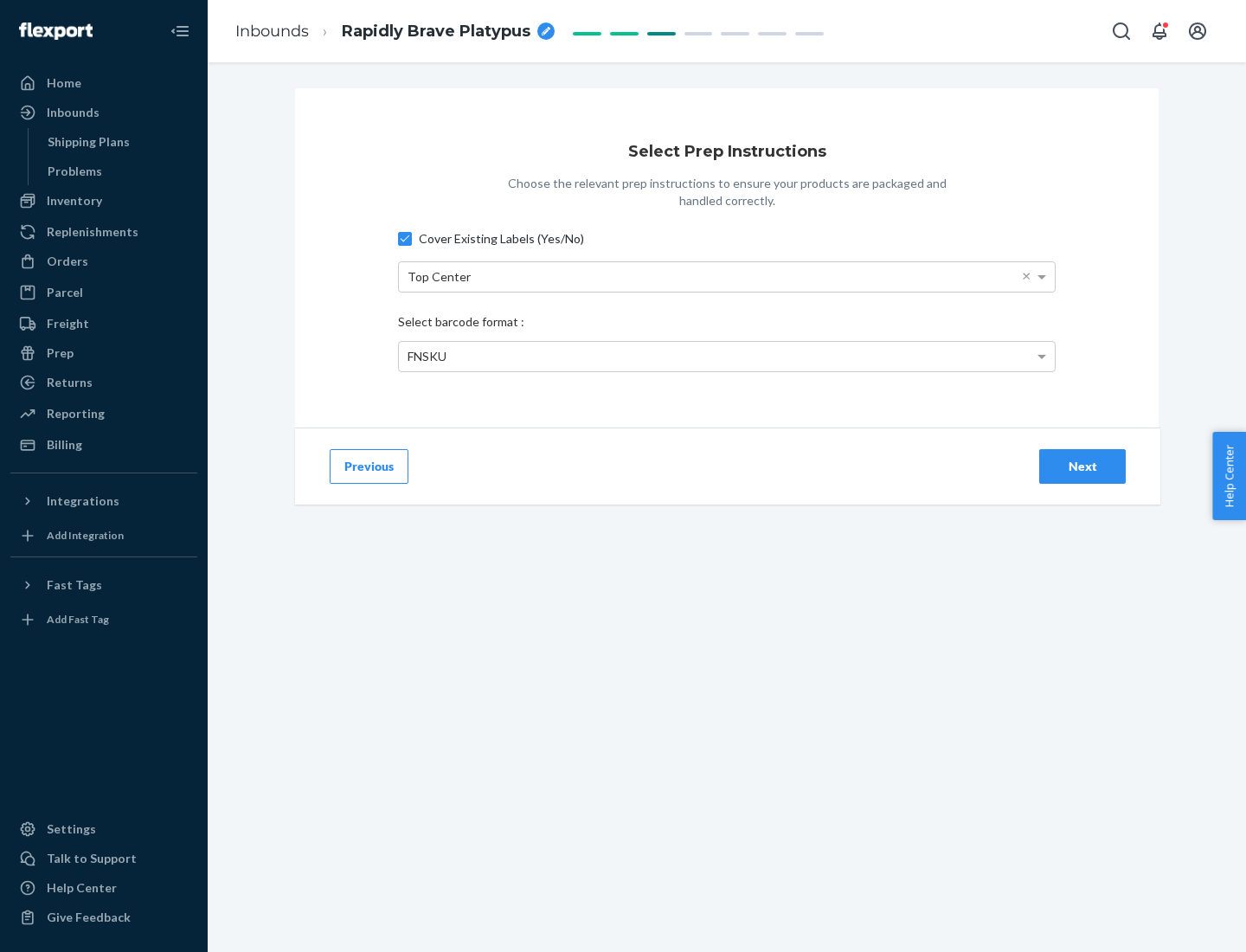
click at [1082, 466] on div "Next" at bounding box center [1082, 467] width 57 height 18
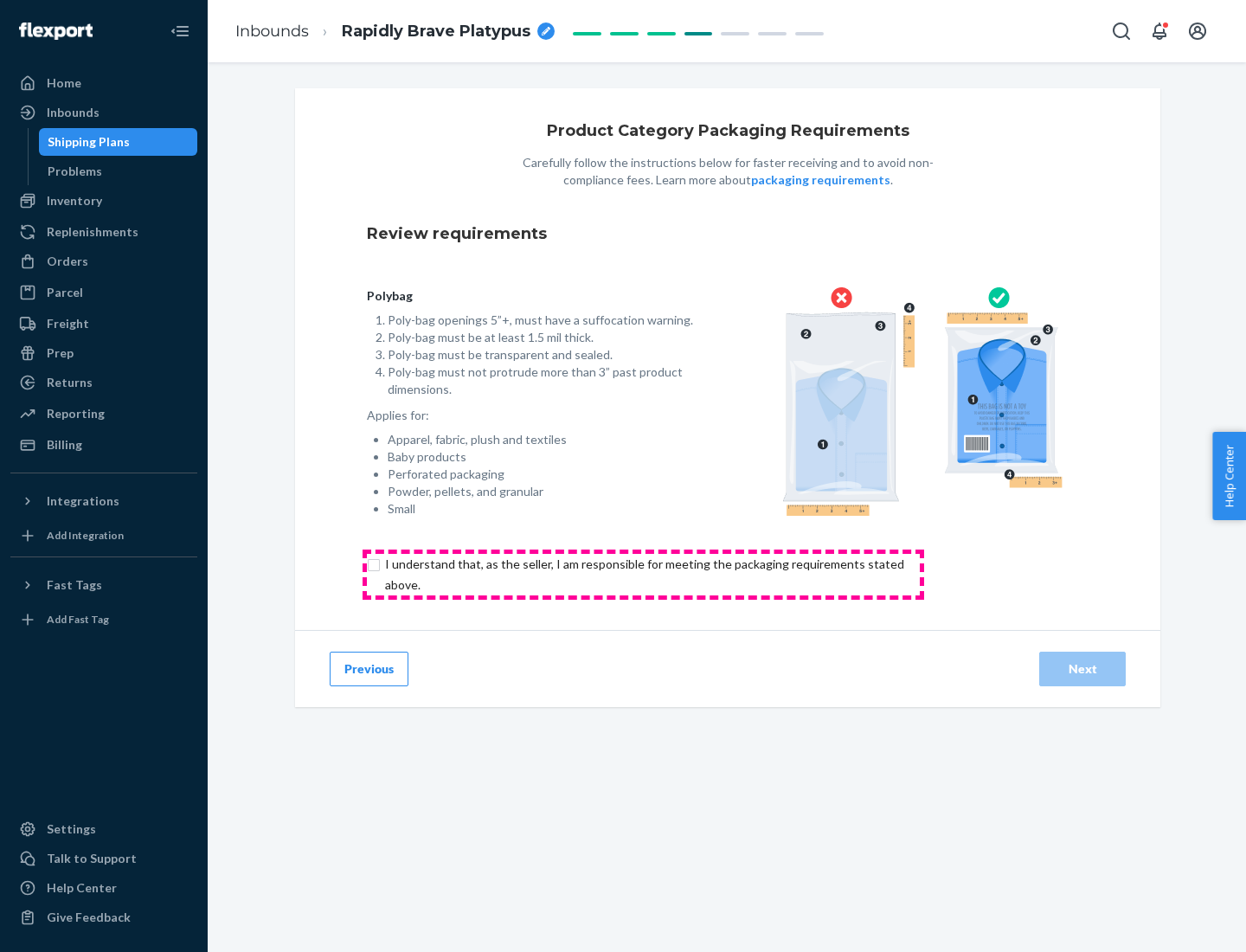
click at [643, 574] on input "checkbox" at bounding box center [655, 574] width 575 height 41
checkbox input "true"
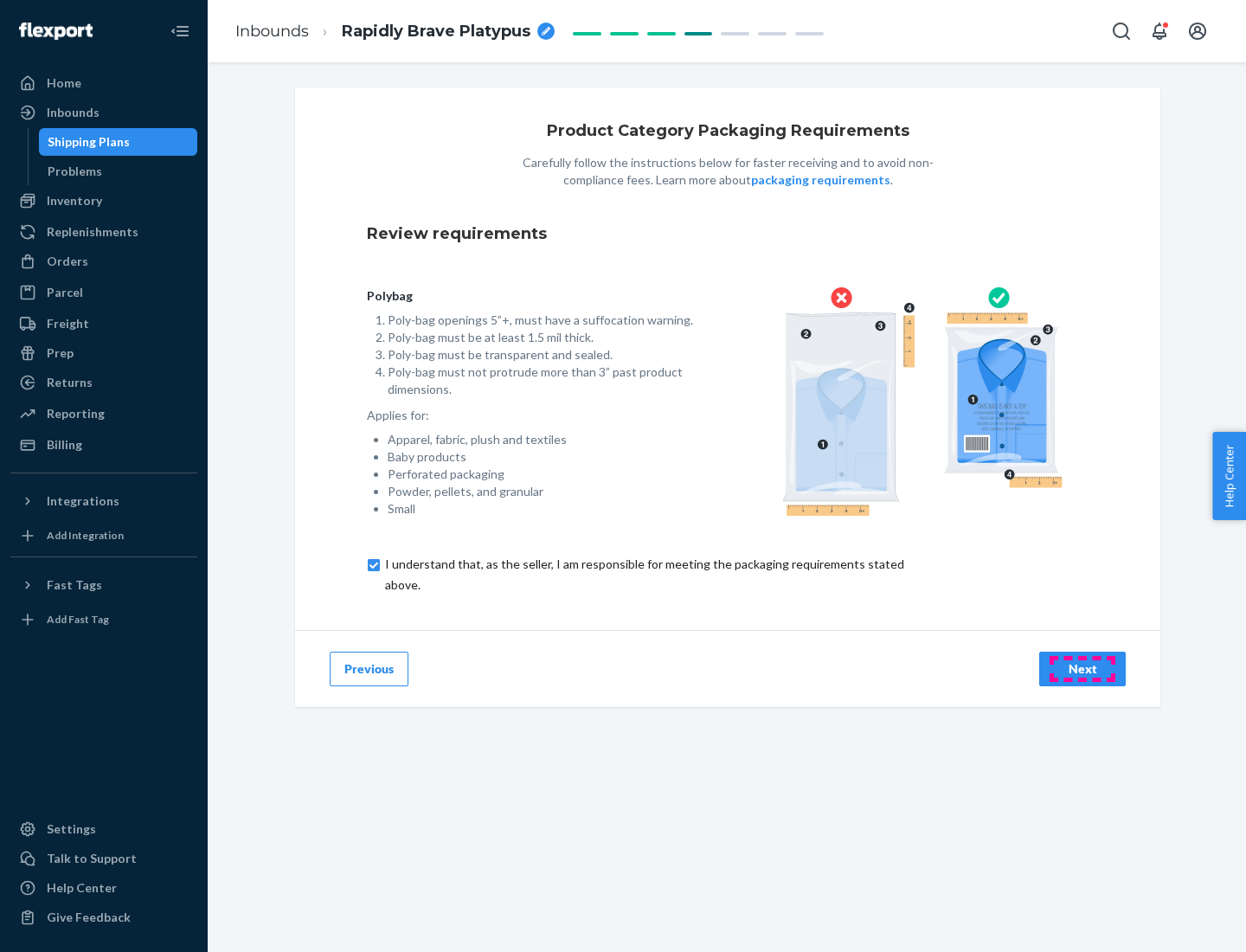
click at [1082, 667] on div "Next" at bounding box center [1082, 668] width 57 height 18
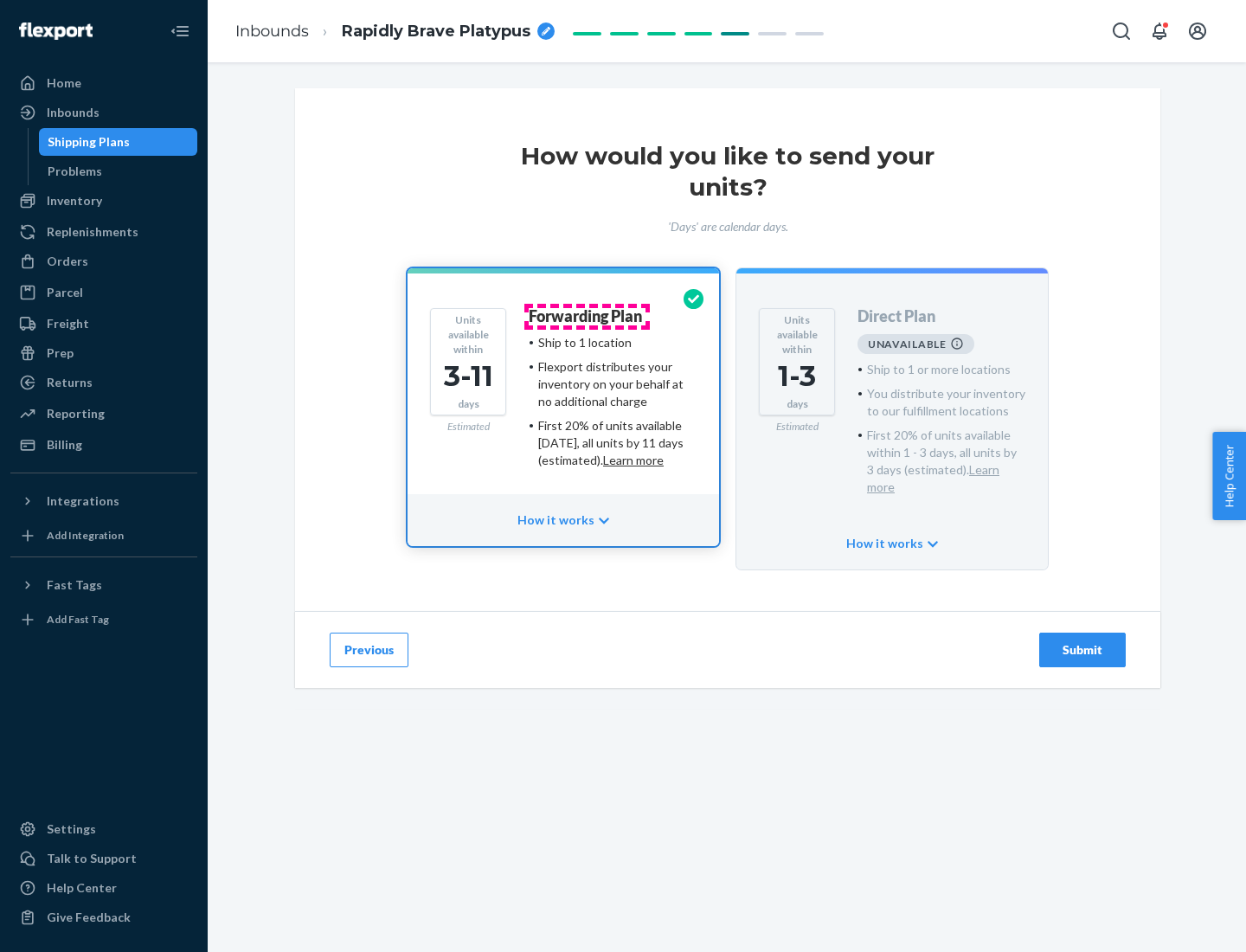
click at [587, 316] on h4 "Forwarding Plan" at bounding box center [585, 317] width 113 height 18
click at [1082, 641] on div "Submit" at bounding box center [1082, 650] width 57 height 18
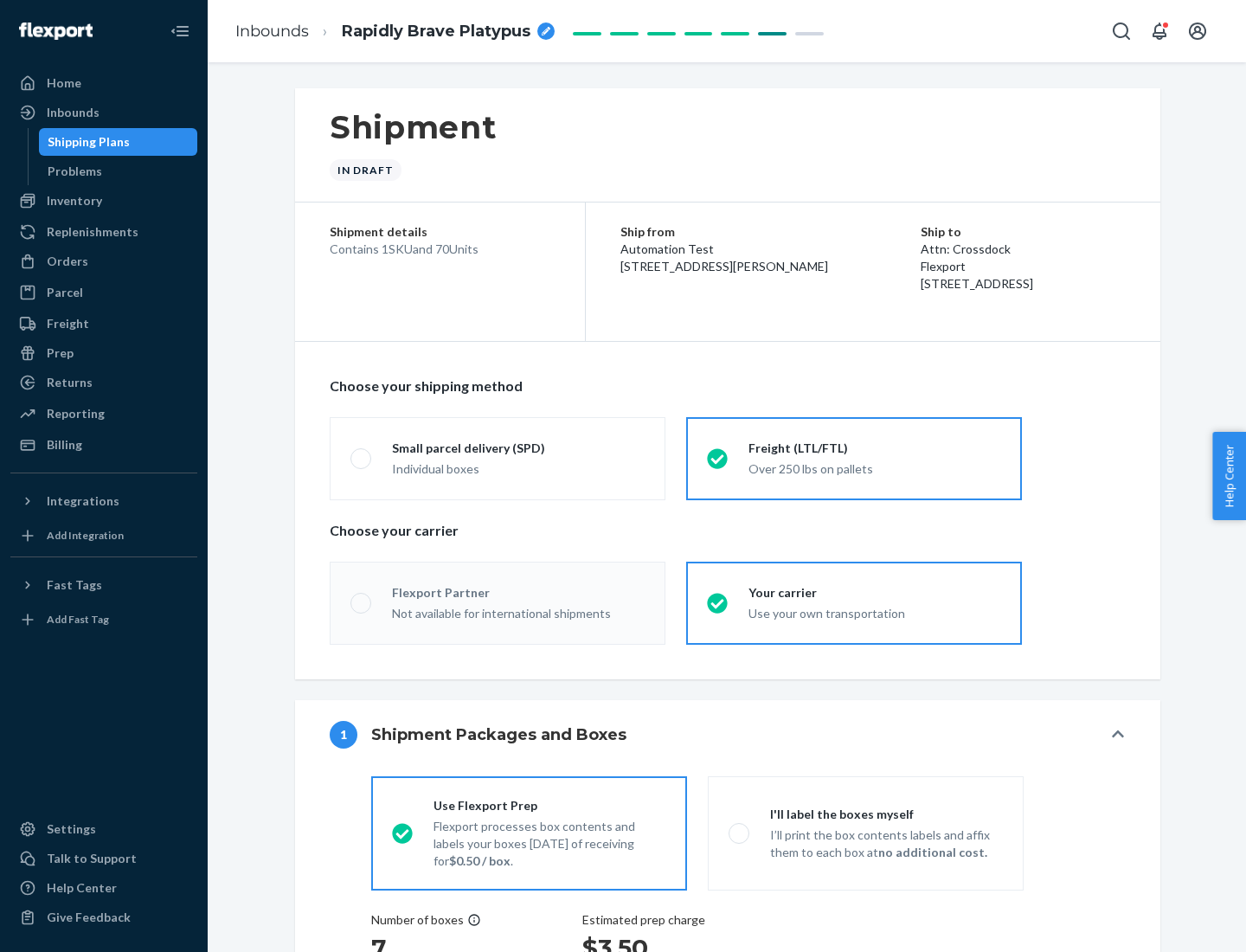
radio input "true"
radio input "false"
radio input "true"
radio input "false"
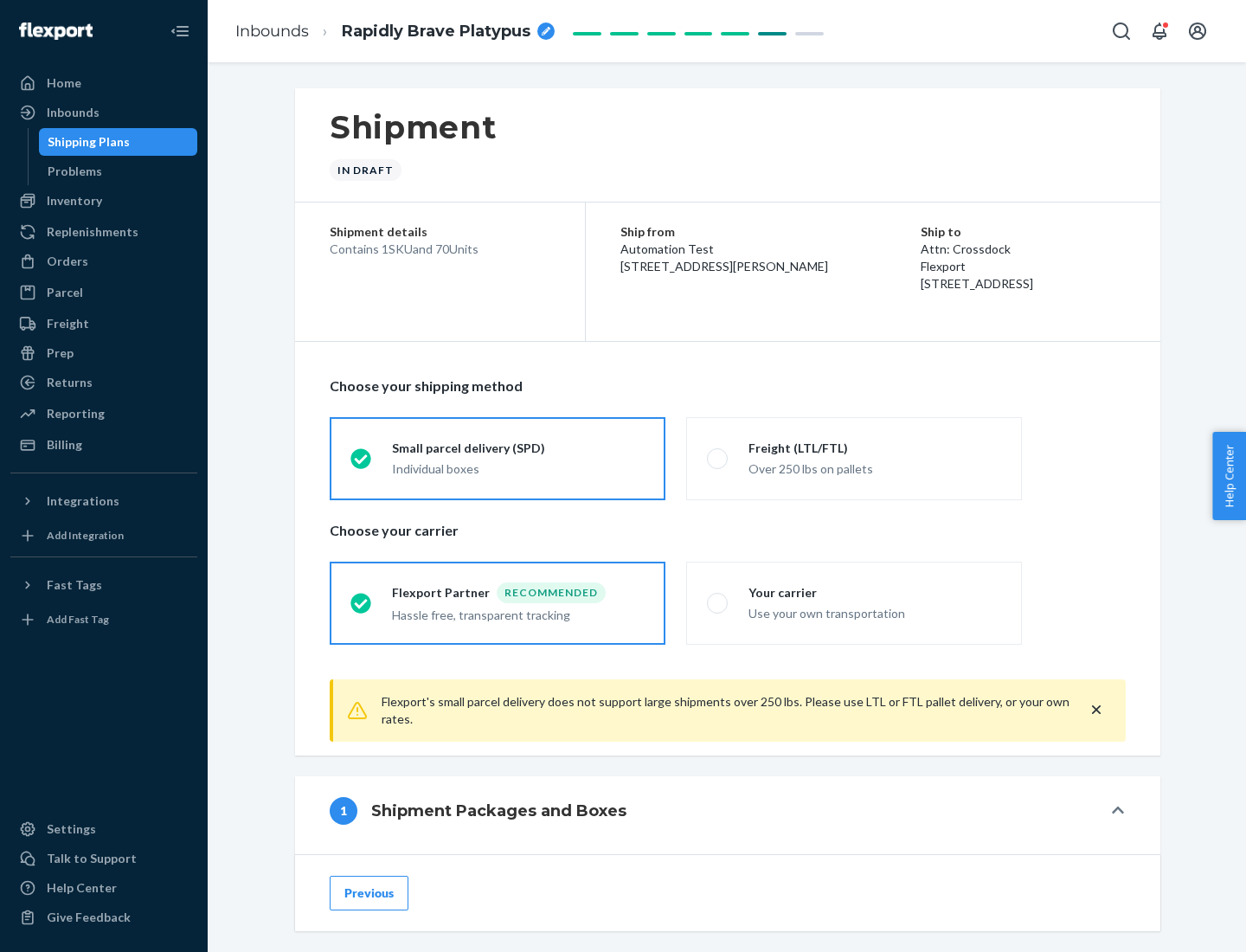
click at [854, 458] on div "Over 250 lbs on pallets" at bounding box center [875, 467] width 253 height 21
click at [718, 458] on input "Freight (LTL/FTL) Over 250 lbs on pallets" at bounding box center [712, 458] width 11 height 11
radio input "true"
radio input "false"
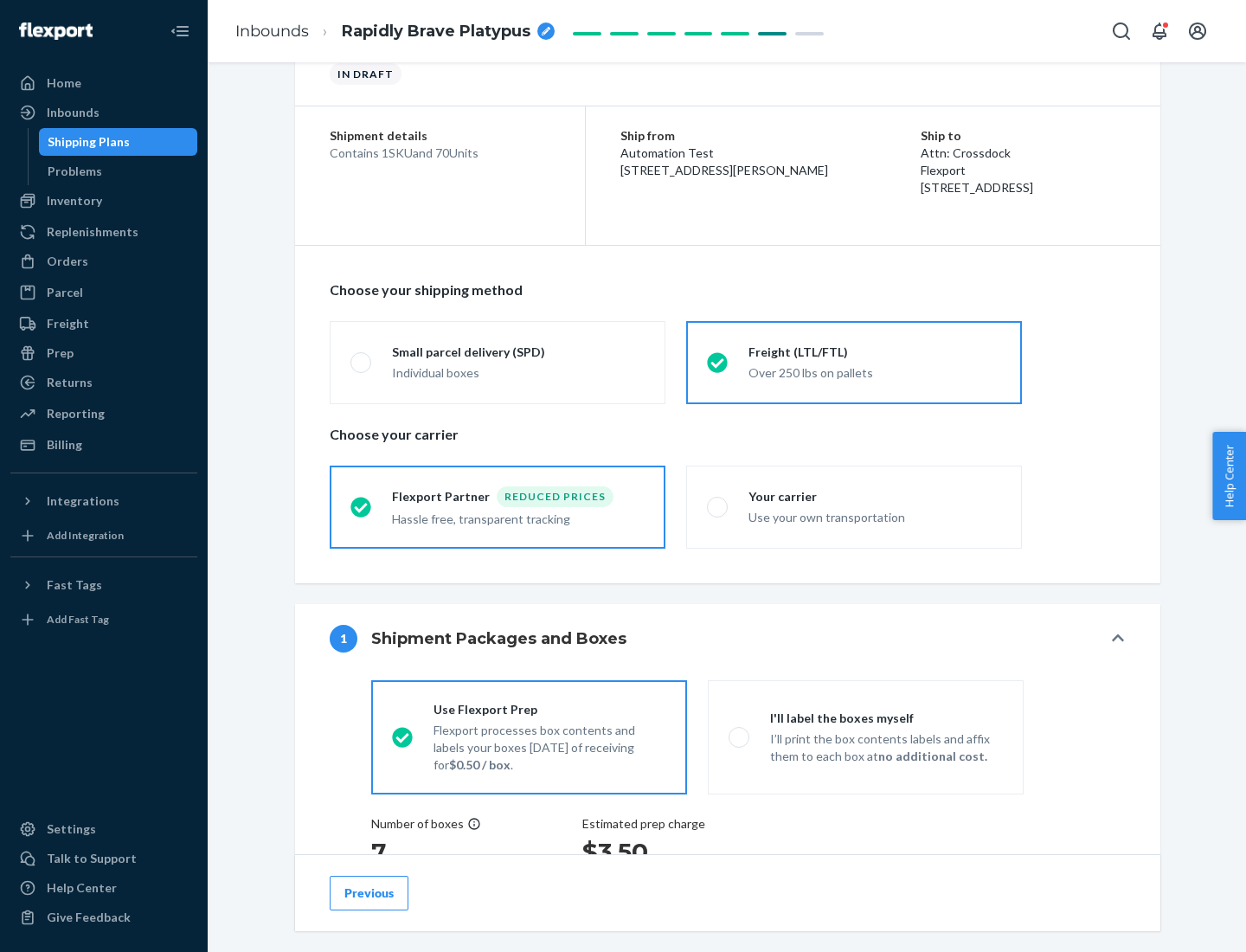
click at [854, 506] on div "Use your own transportation" at bounding box center [875, 515] width 253 height 21
click at [718, 506] on input "Your carrier Use your own transportation" at bounding box center [712, 506] width 11 height 11
radio input "true"
radio input "false"
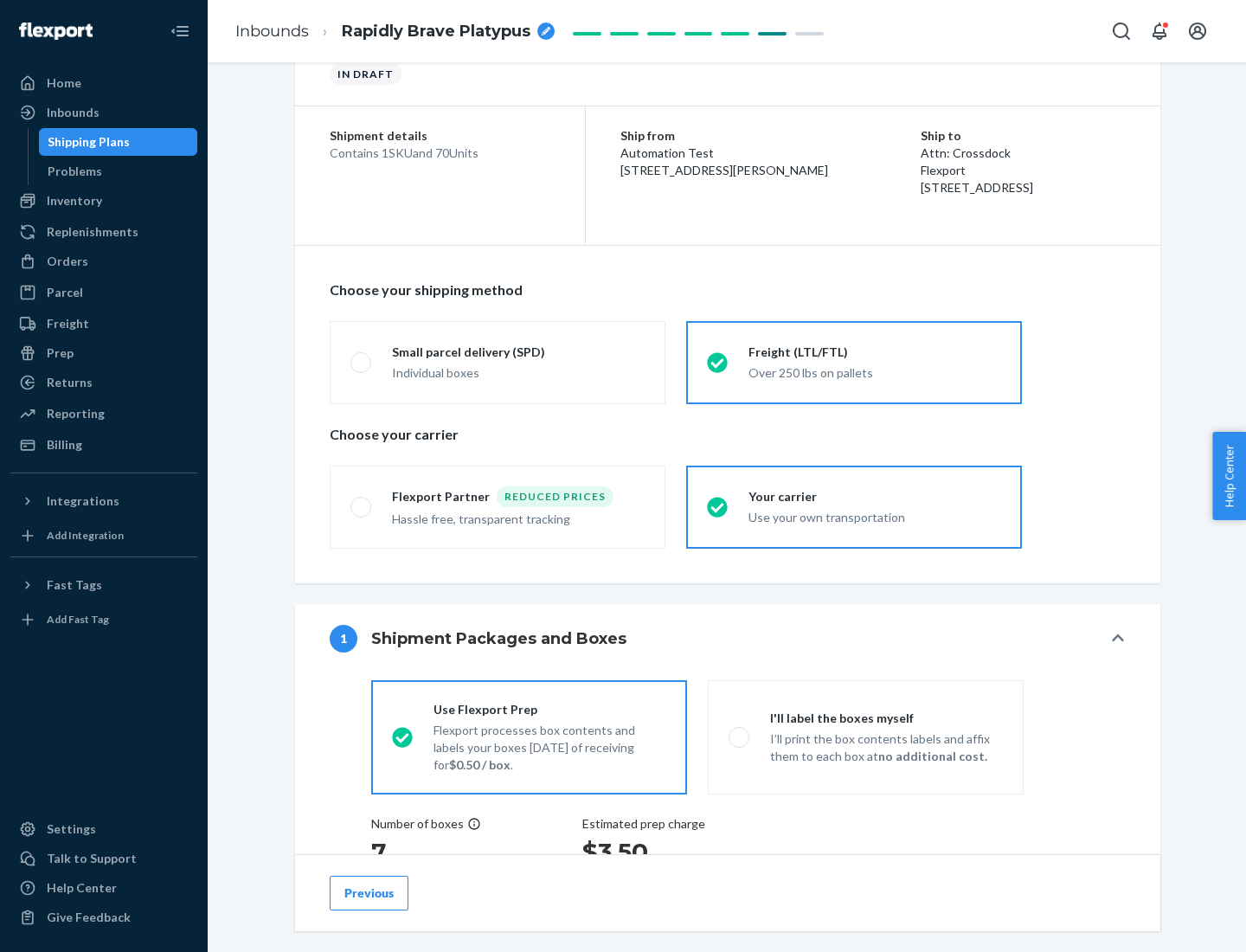
scroll to position [326, 0]
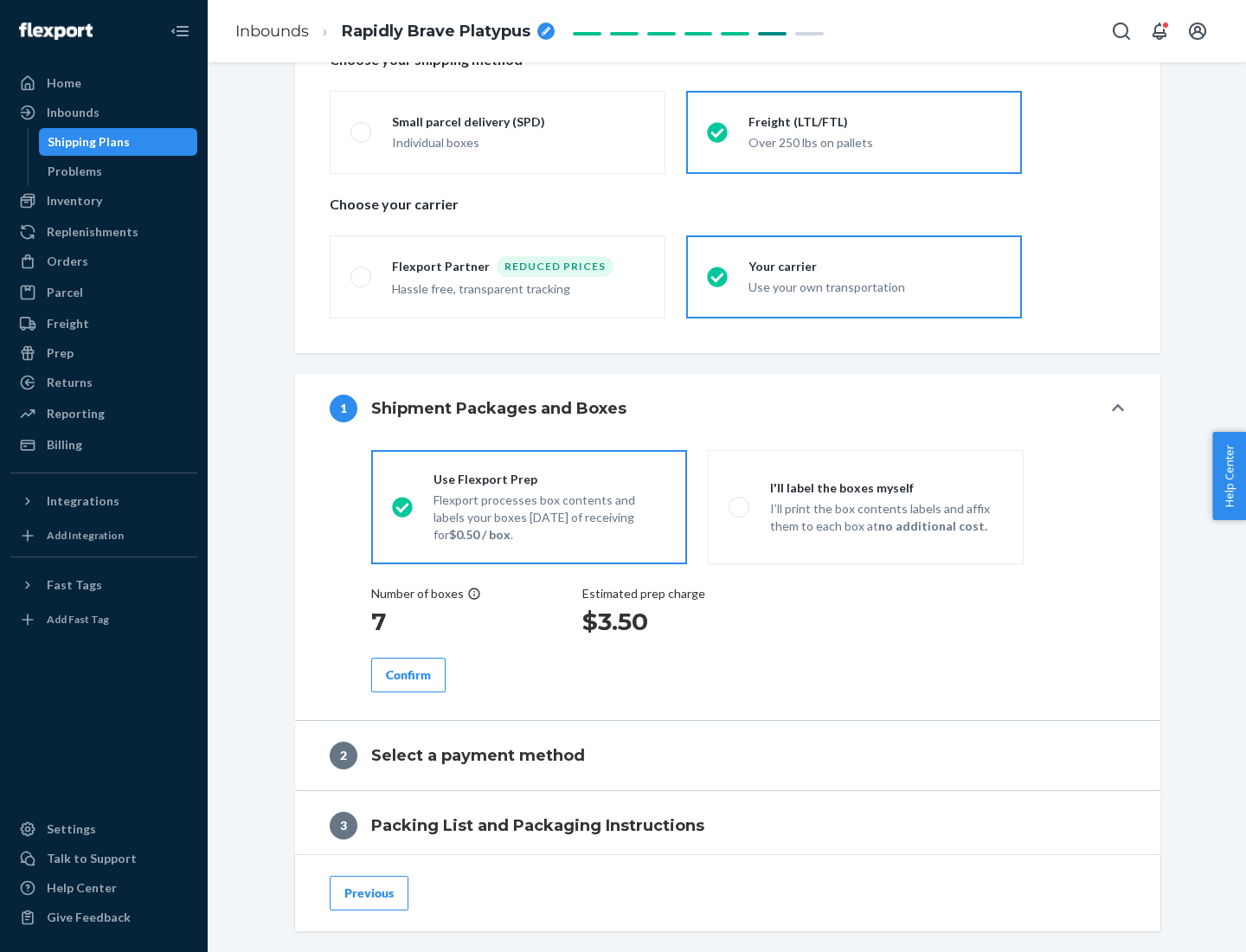
click at [866, 506] on p "I’ll print the box contents labels and affix them to each box at no additional …" at bounding box center [886, 517] width 232 height 34
click at [740, 506] on input "I'll label the boxes myself I’ll print the box contents labels and affix them t…" at bounding box center [734, 506] width 11 height 11
radio input "true"
radio input "false"
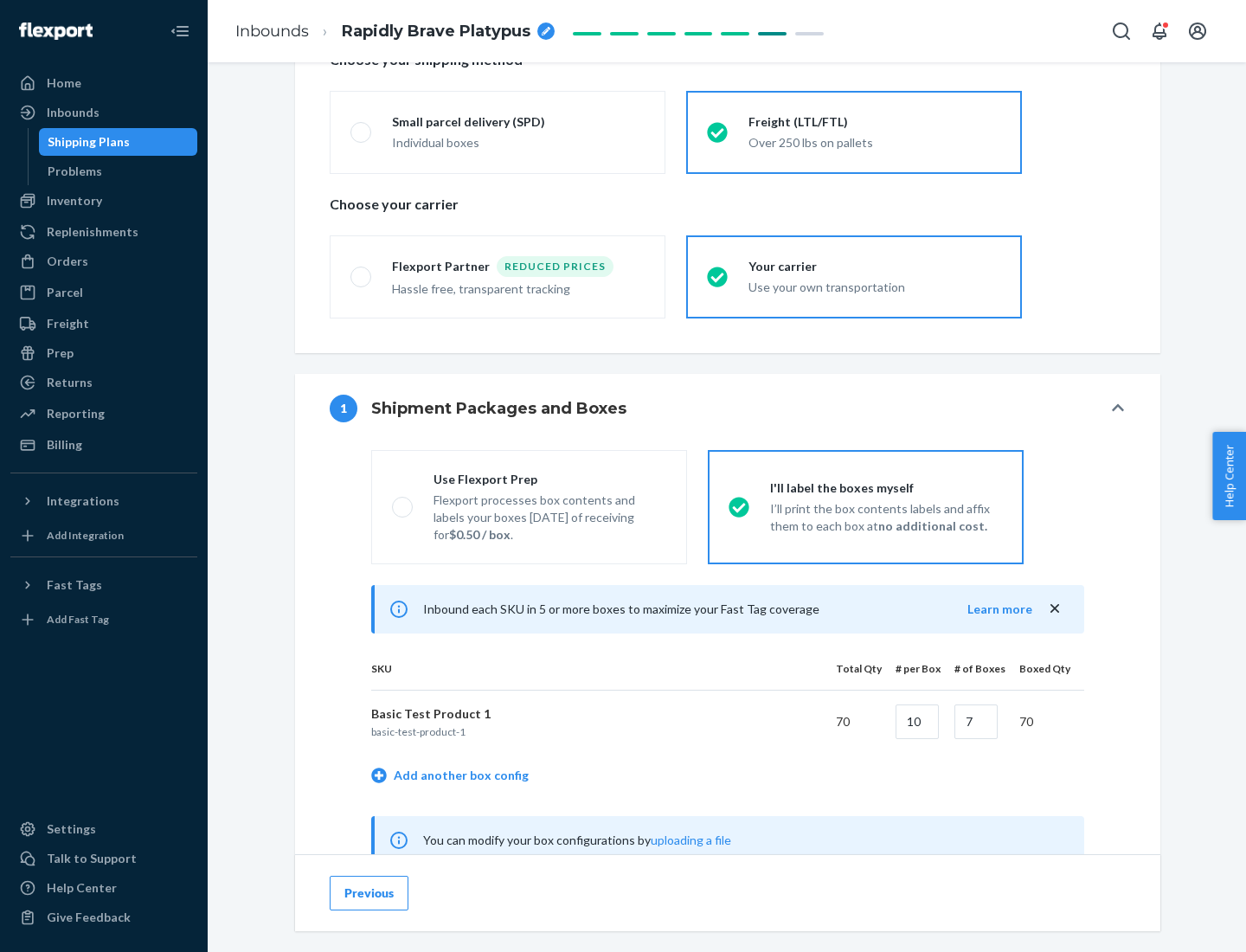
scroll to position [540, 0]
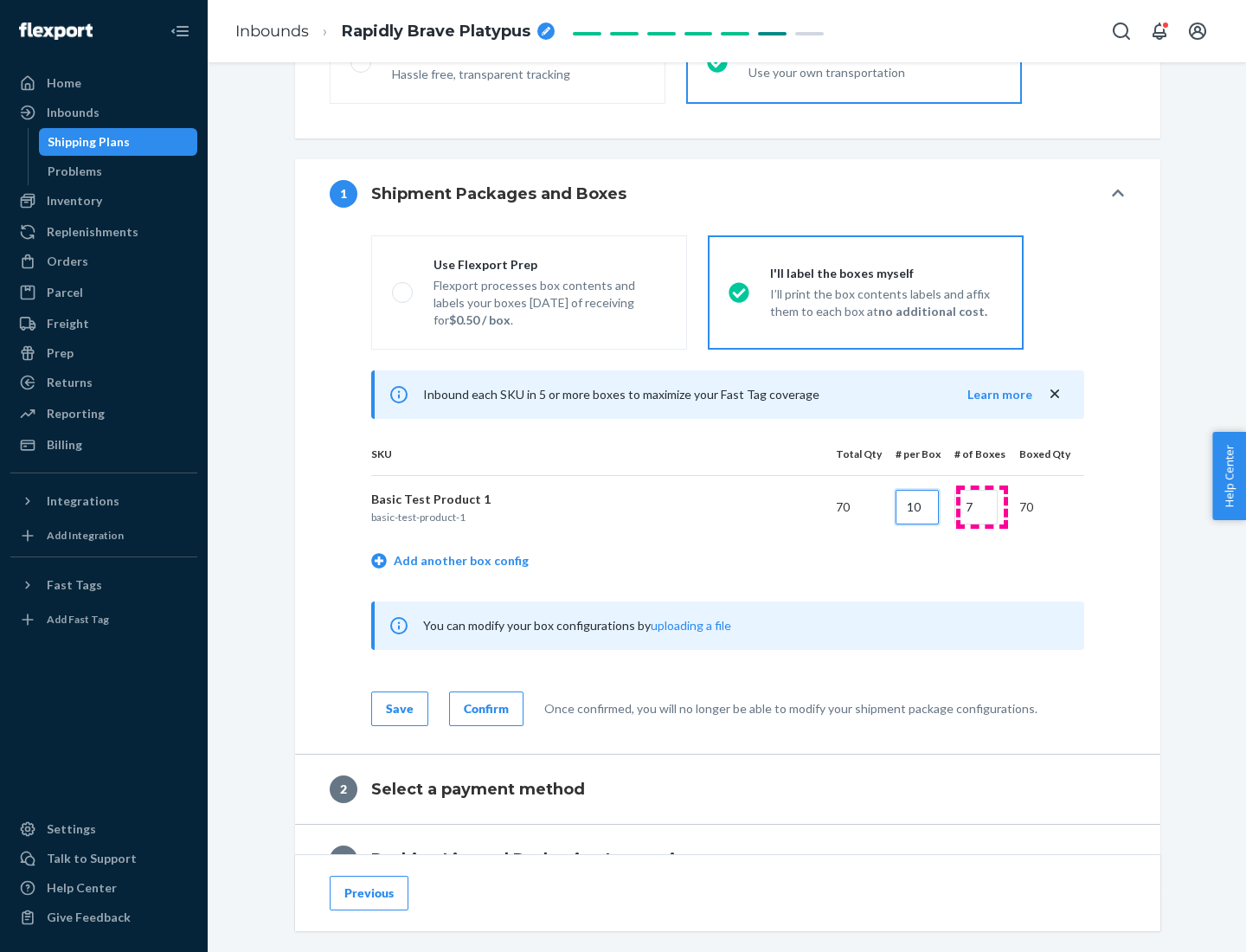
type input "10"
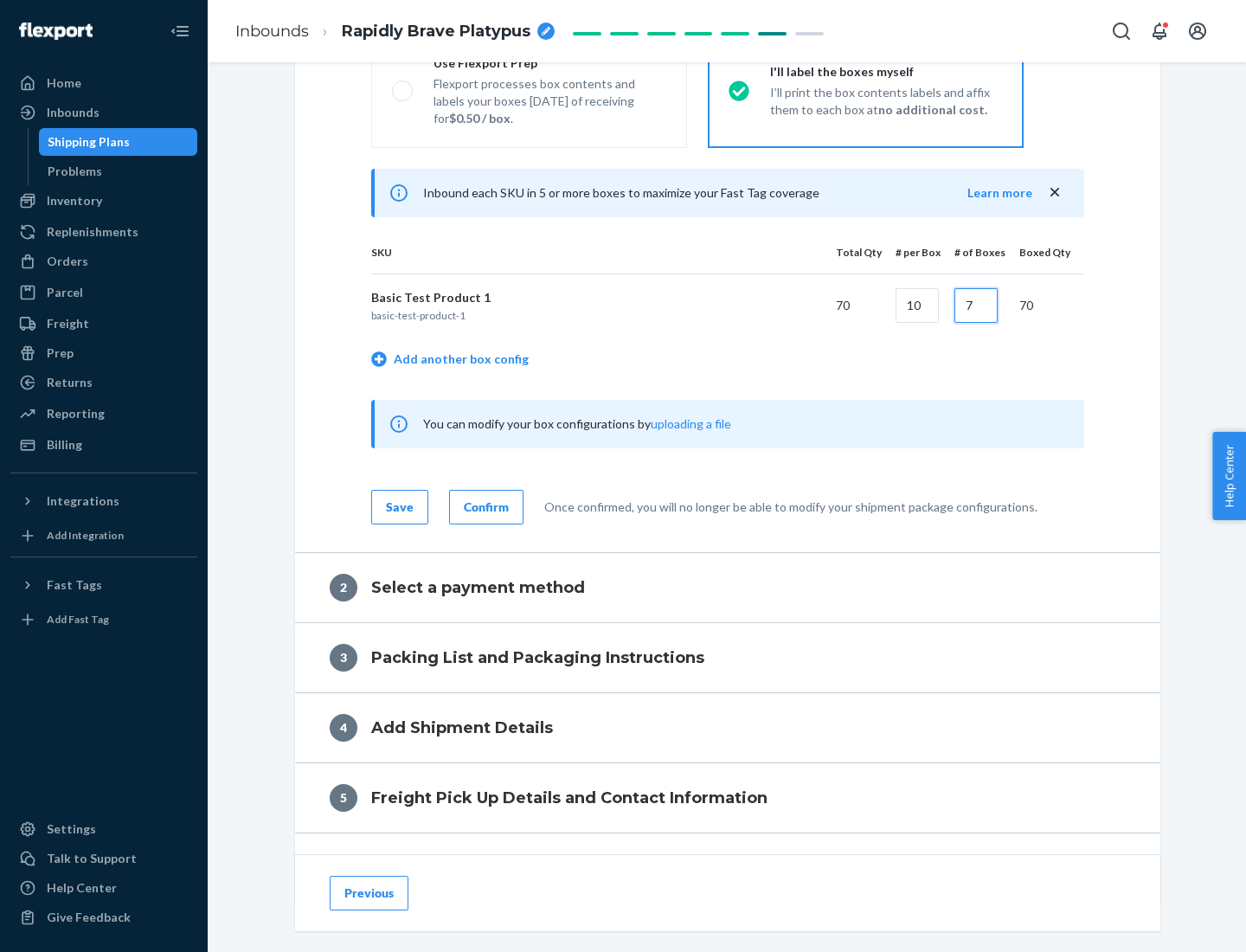
type input "7"
click at [484, 506] on div "Confirm" at bounding box center [487, 507] width 45 height 18
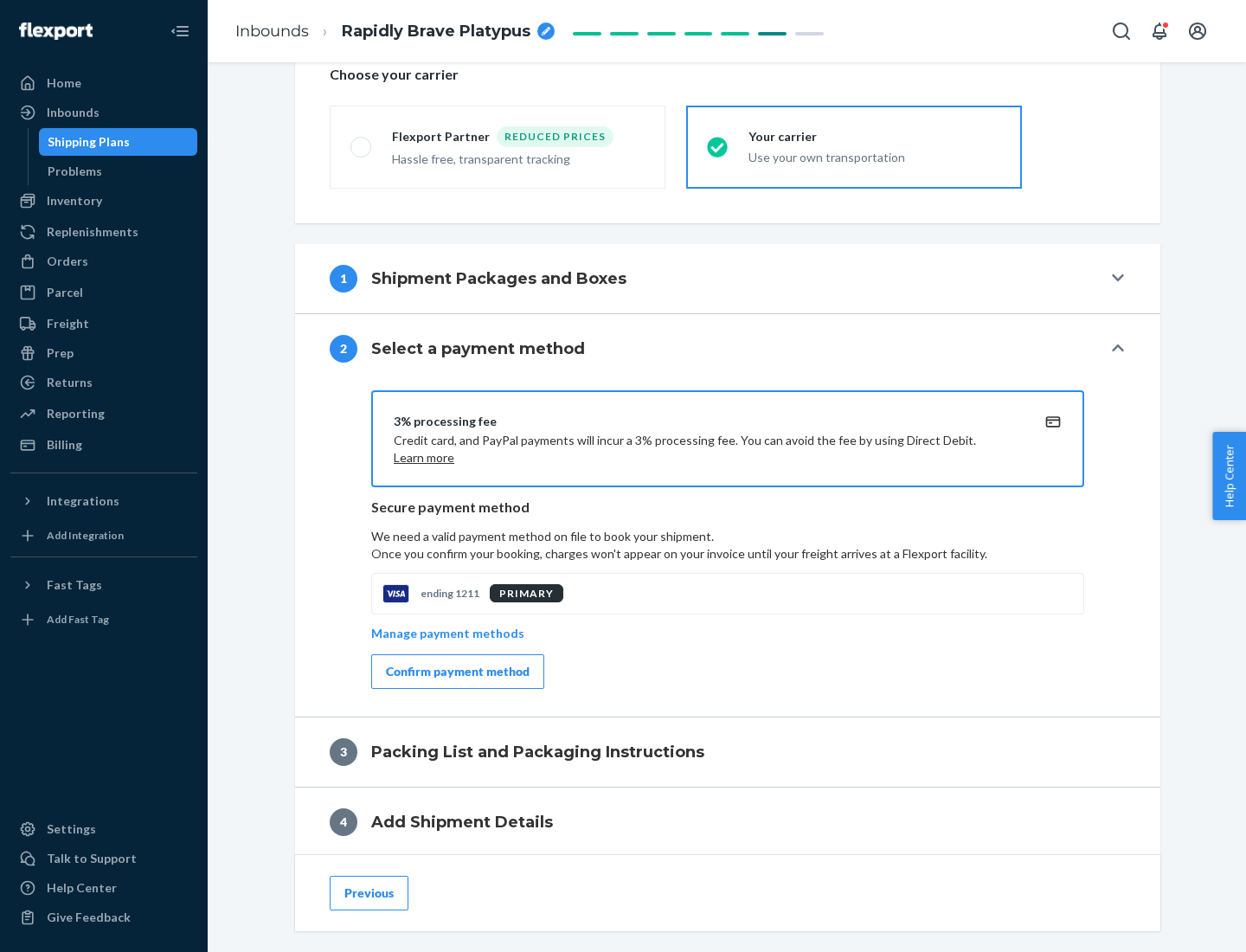
scroll to position [620, 0]
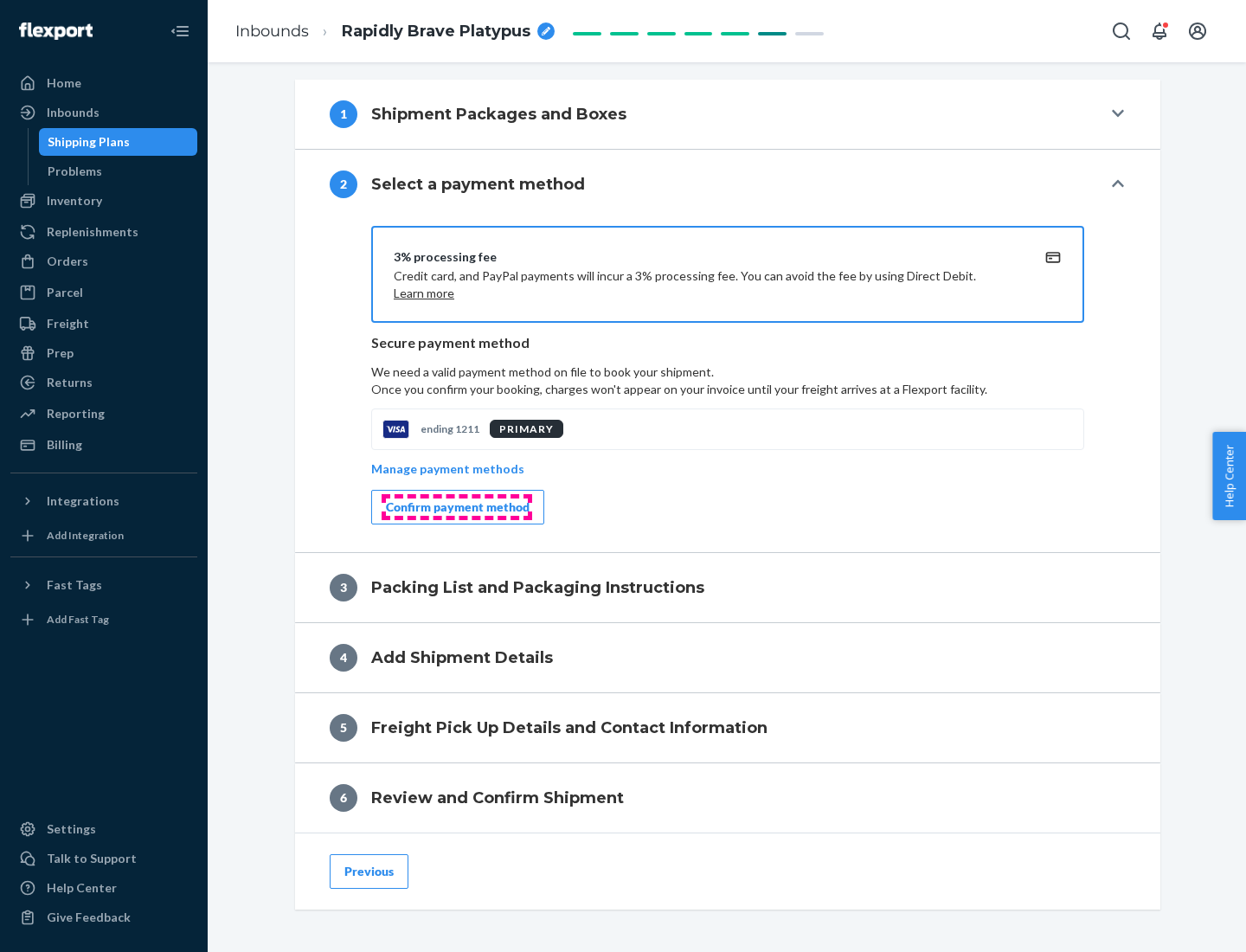
click at [456, 507] on div "Confirm payment method" at bounding box center [458, 507] width 144 height 18
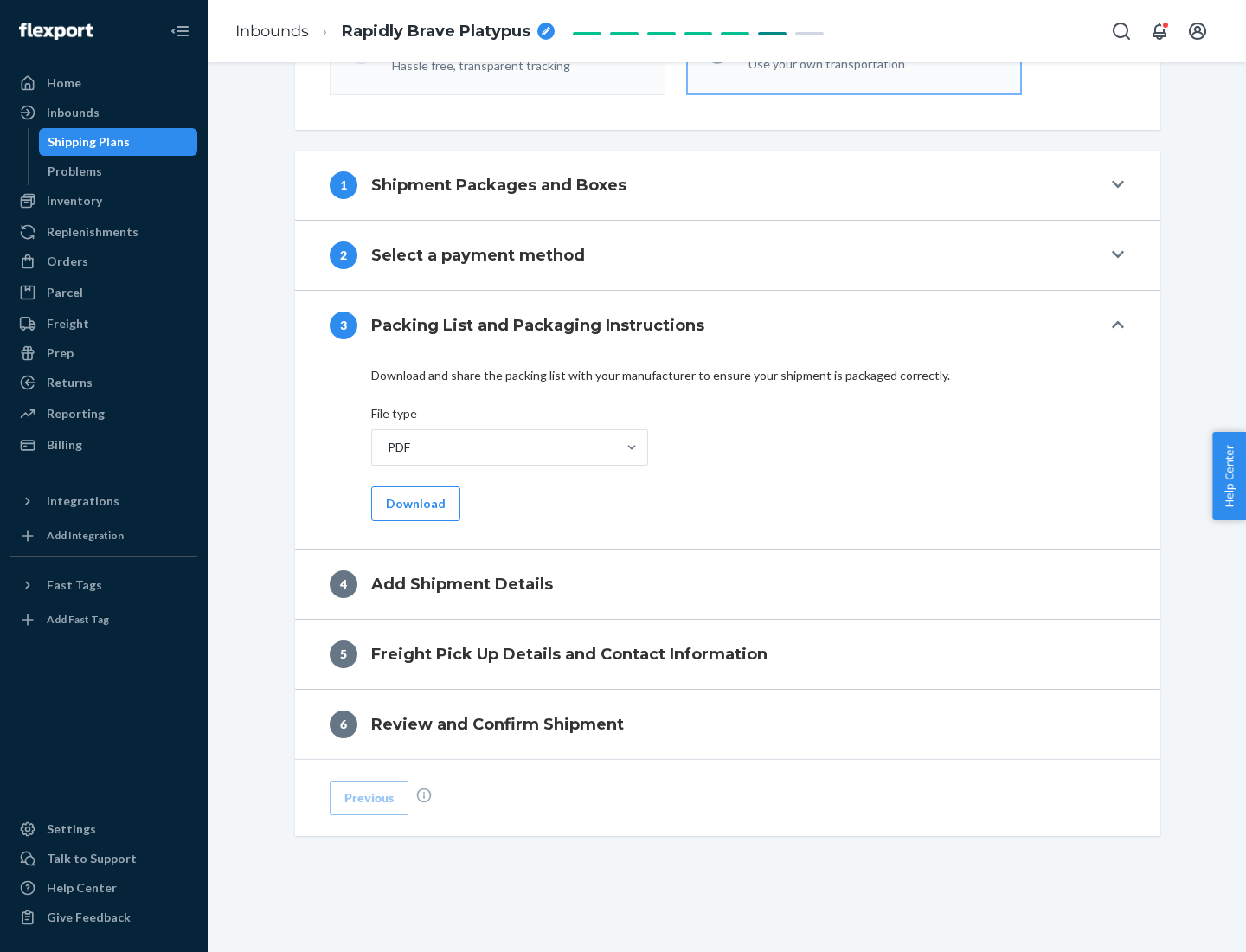
scroll to position [545, 0]
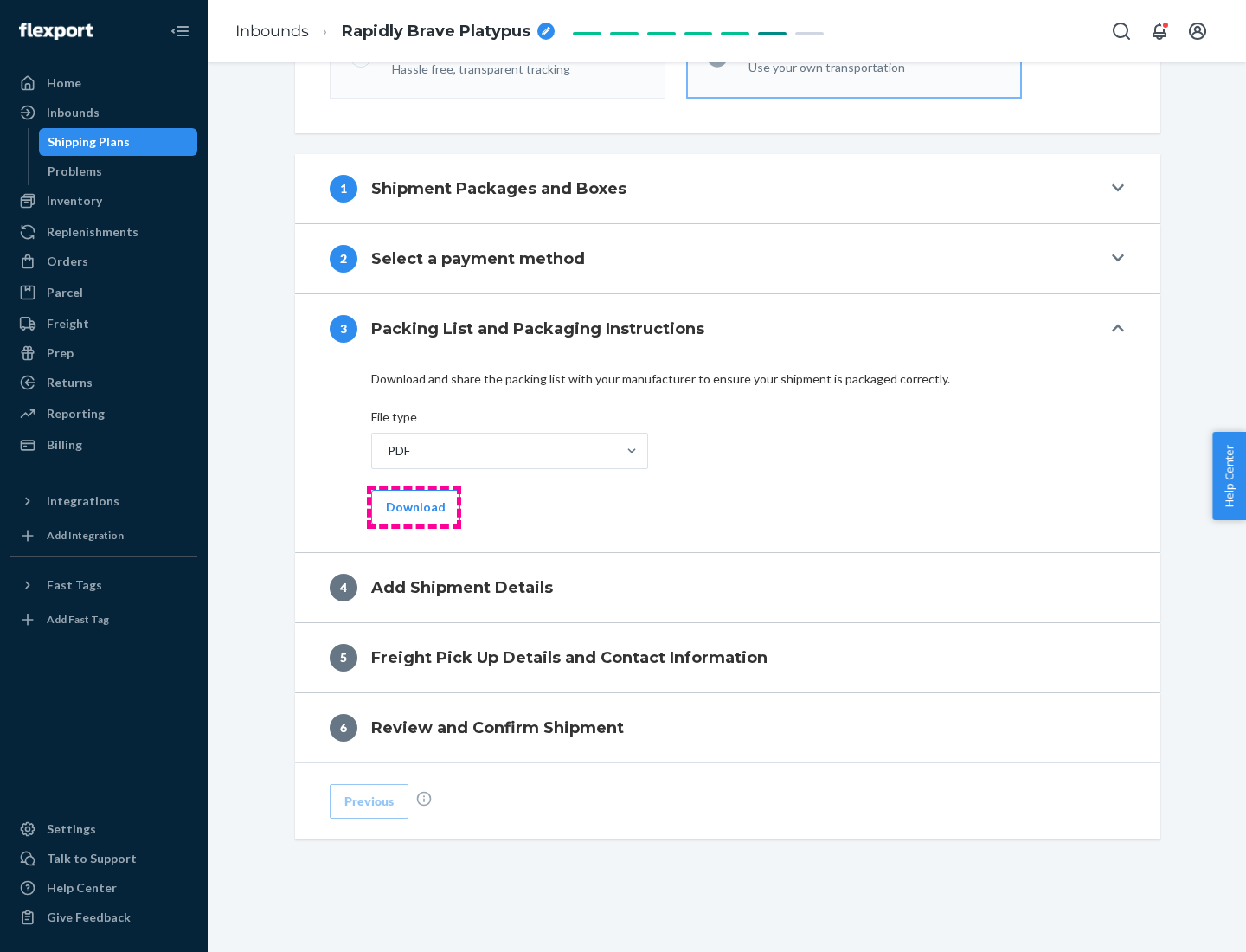
click at [414, 506] on button "Download" at bounding box center [416, 506] width 90 height 34
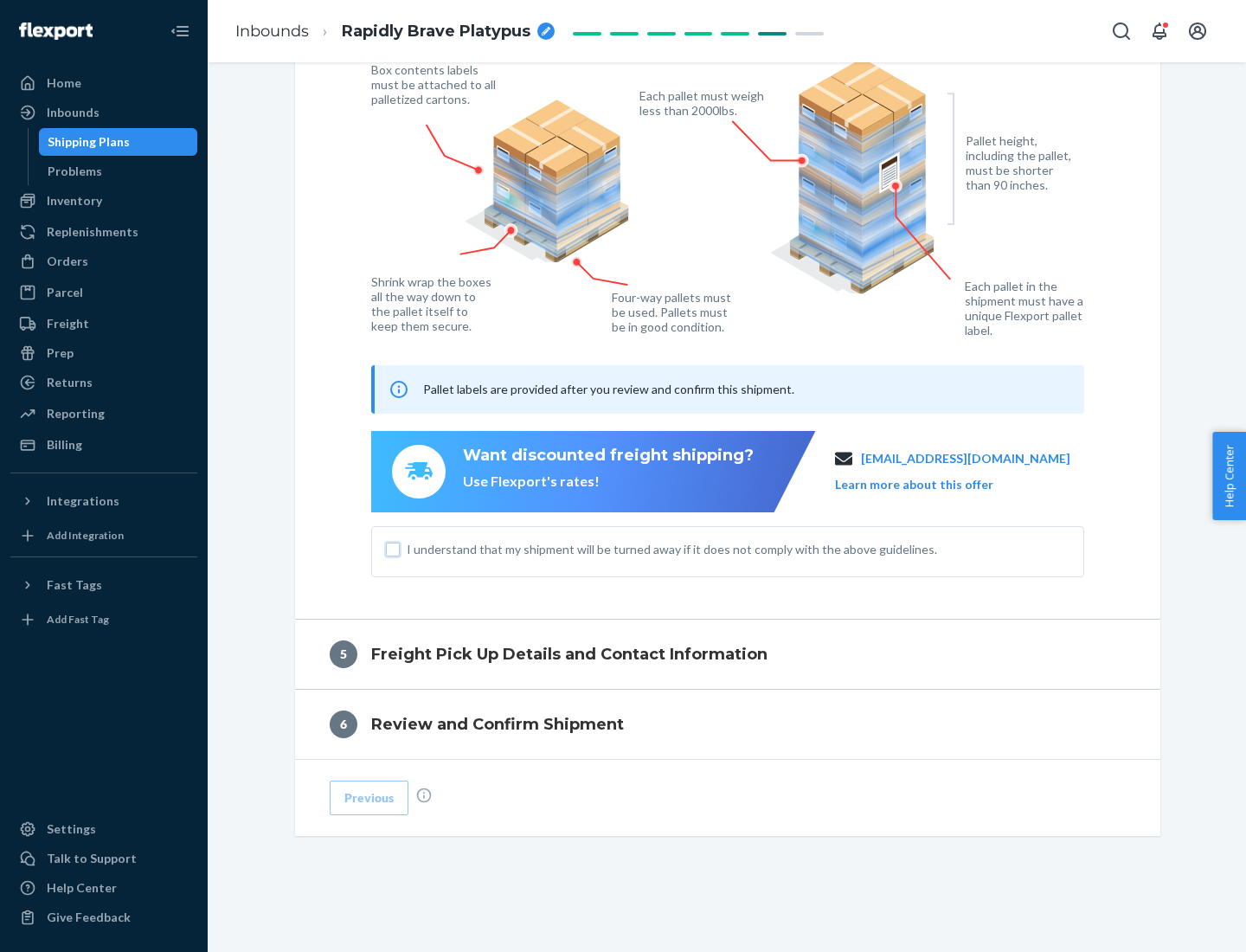
click at [393, 548] on input "I understand that my shipment will be turned away if it does not comply with th…" at bounding box center [393, 549] width 14 height 14
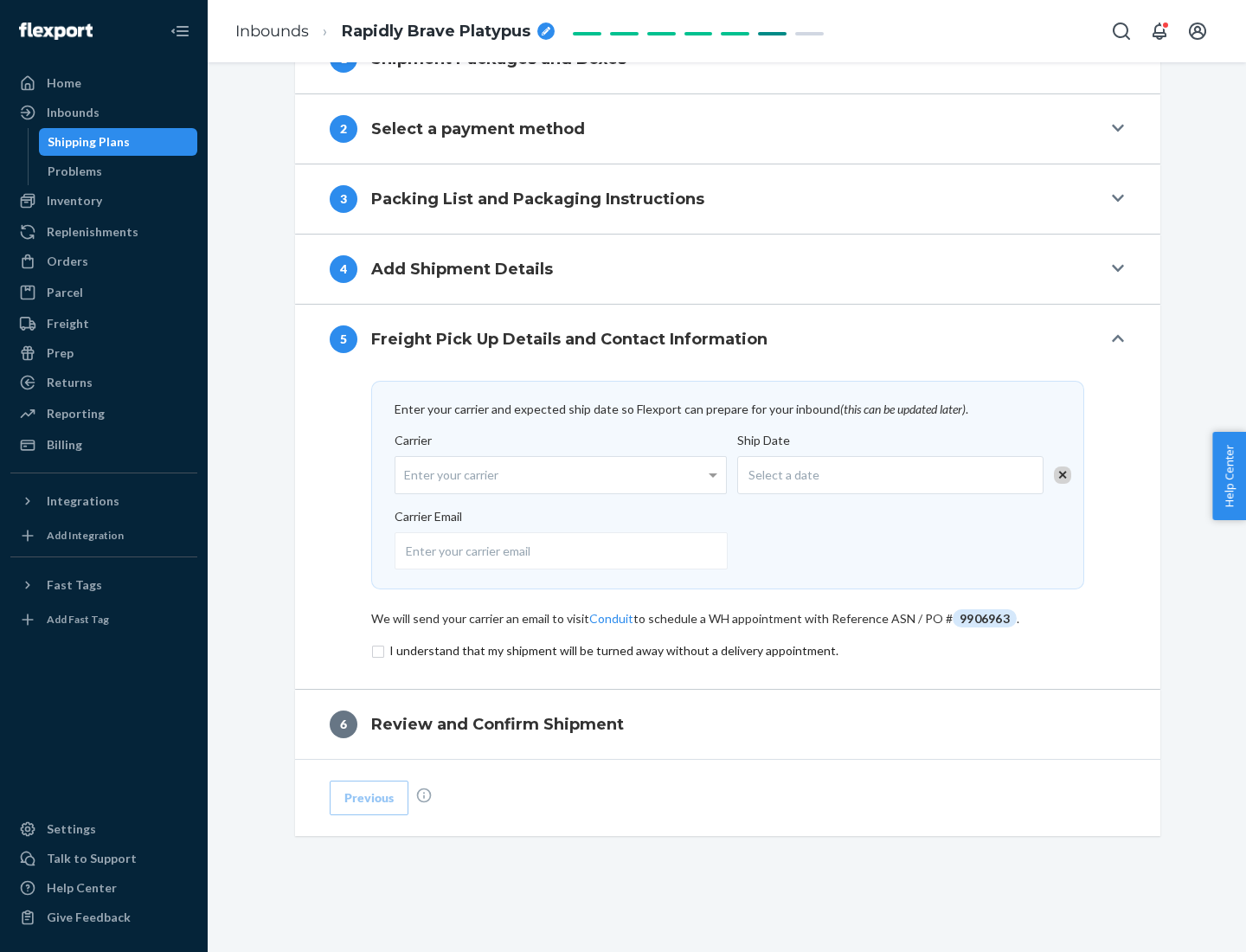
scroll to position [675, 0]
click at [728, 650] on input "checkbox" at bounding box center [728, 650] width 713 height 21
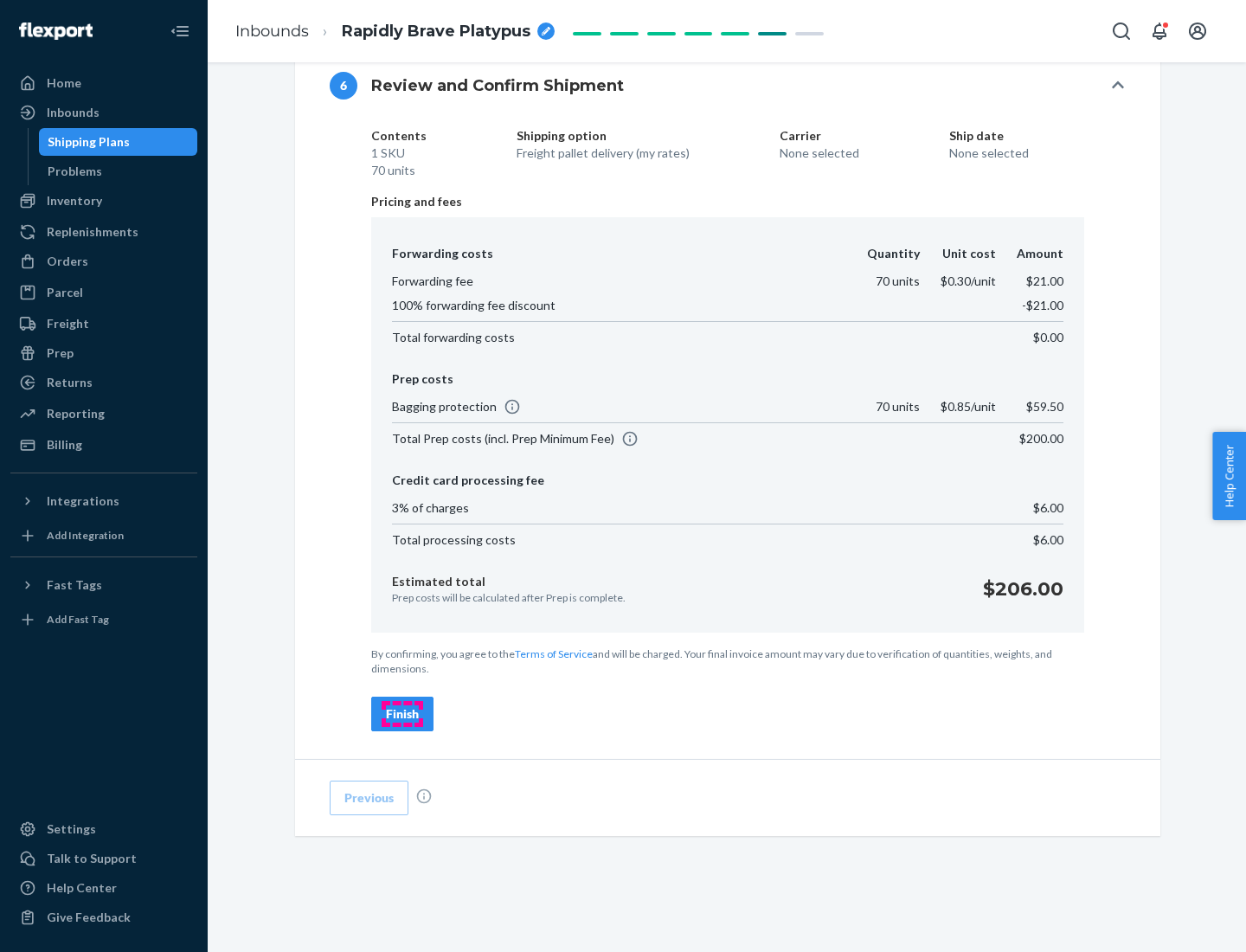
click at [403, 714] on div "Finish" at bounding box center [402, 714] width 33 height 18
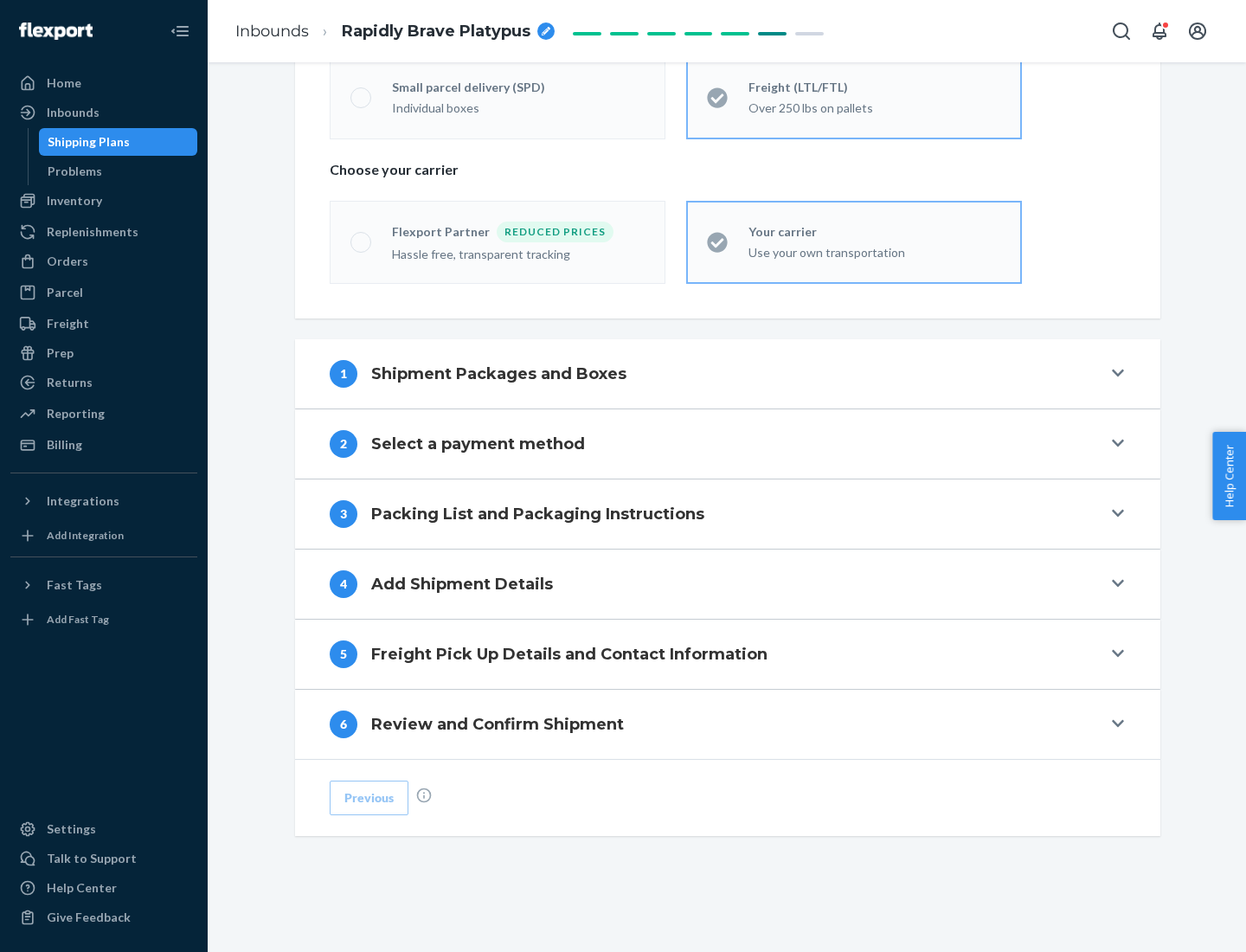
scroll to position [360, 0]
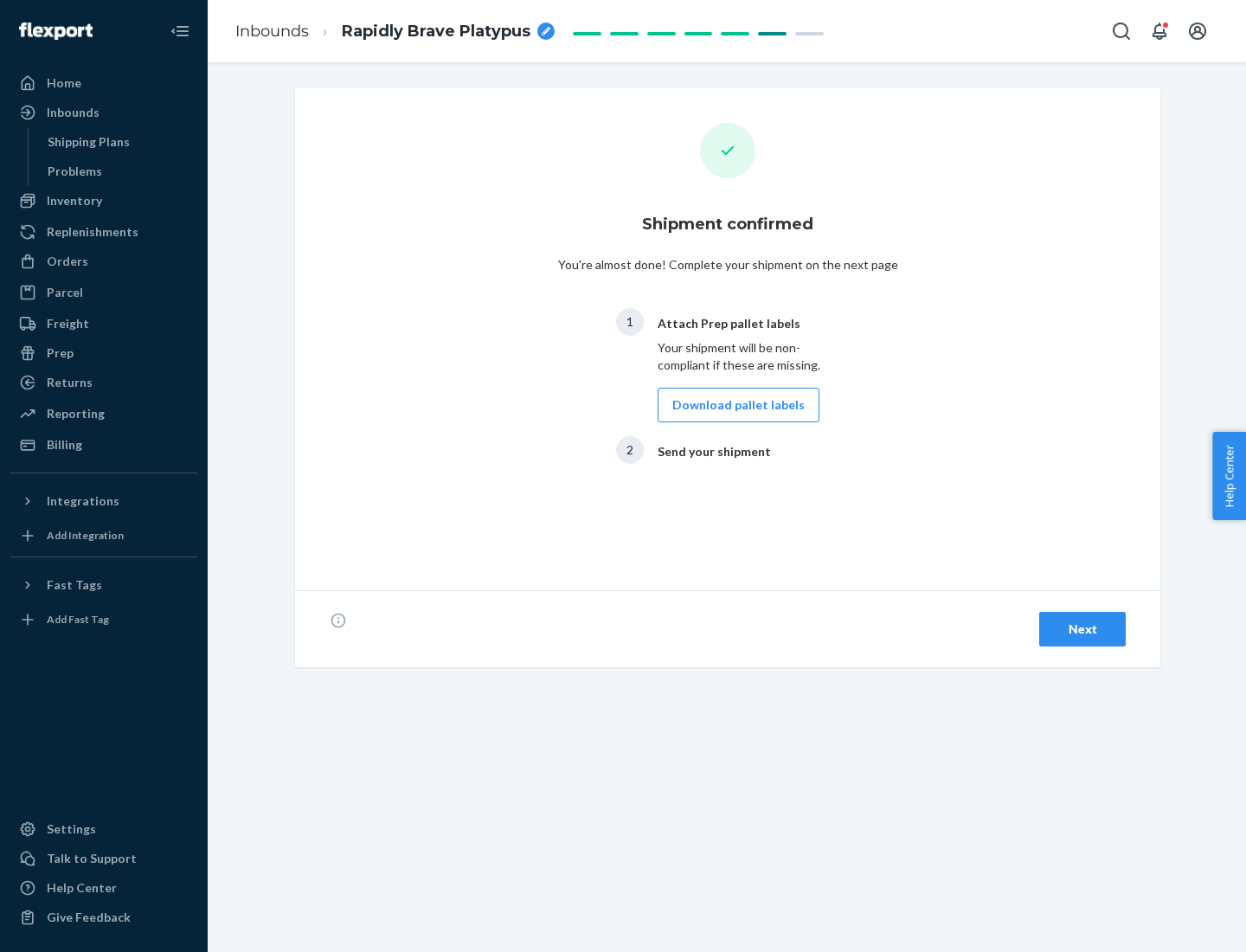
click at [734, 405] on button "Download pallet labels" at bounding box center [739, 405] width 162 height 34
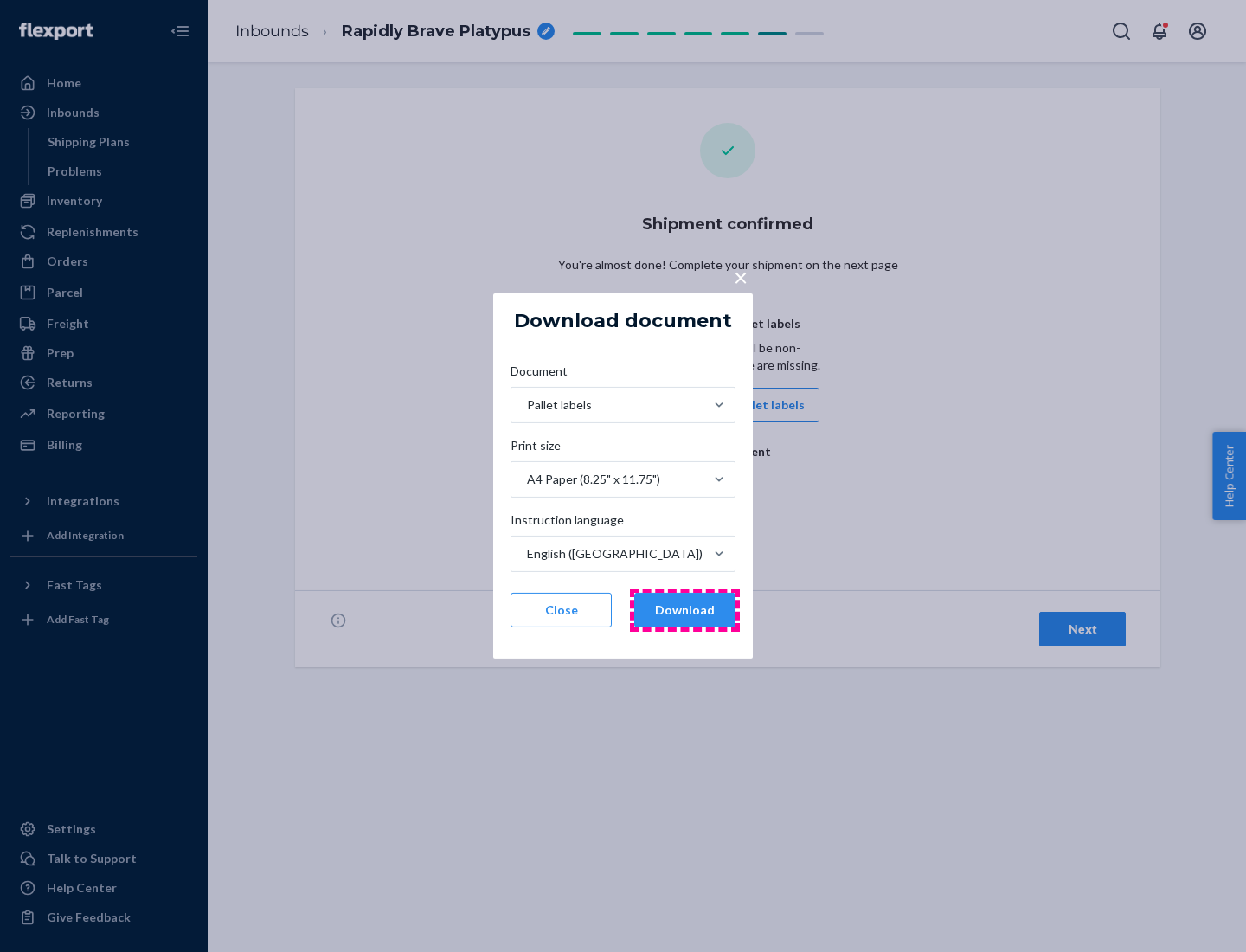
click at [685, 610] on button "Download" at bounding box center [685, 609] width 101 height 34
click at [740, 276] on span "×" at bounding box center [741, 277] width 14 height 30
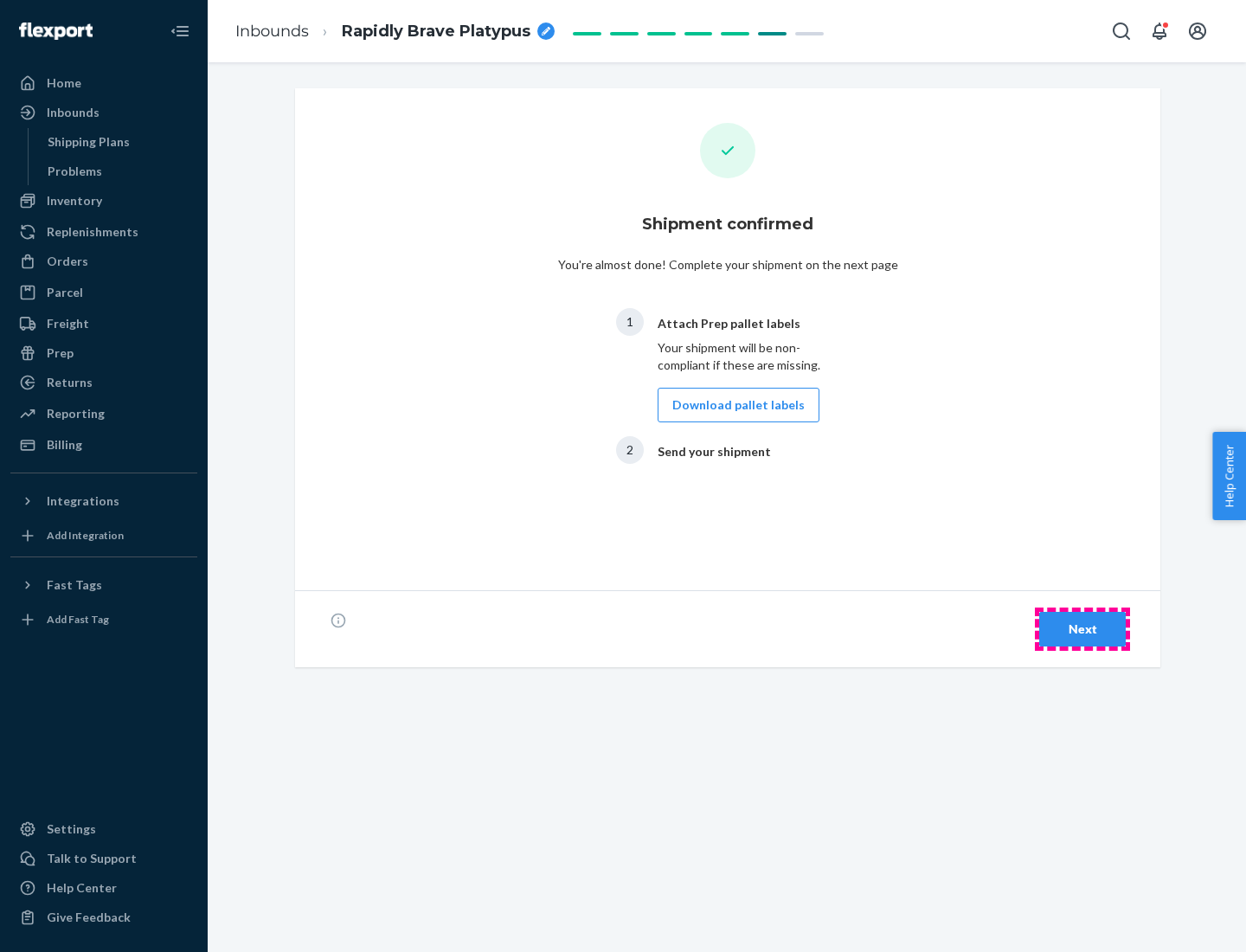
click at [1082, 629] on div "Next" at bounding box center [1082, 629] width 57 height 18
